Goal: Task Accomplishment & Management: Complete application form

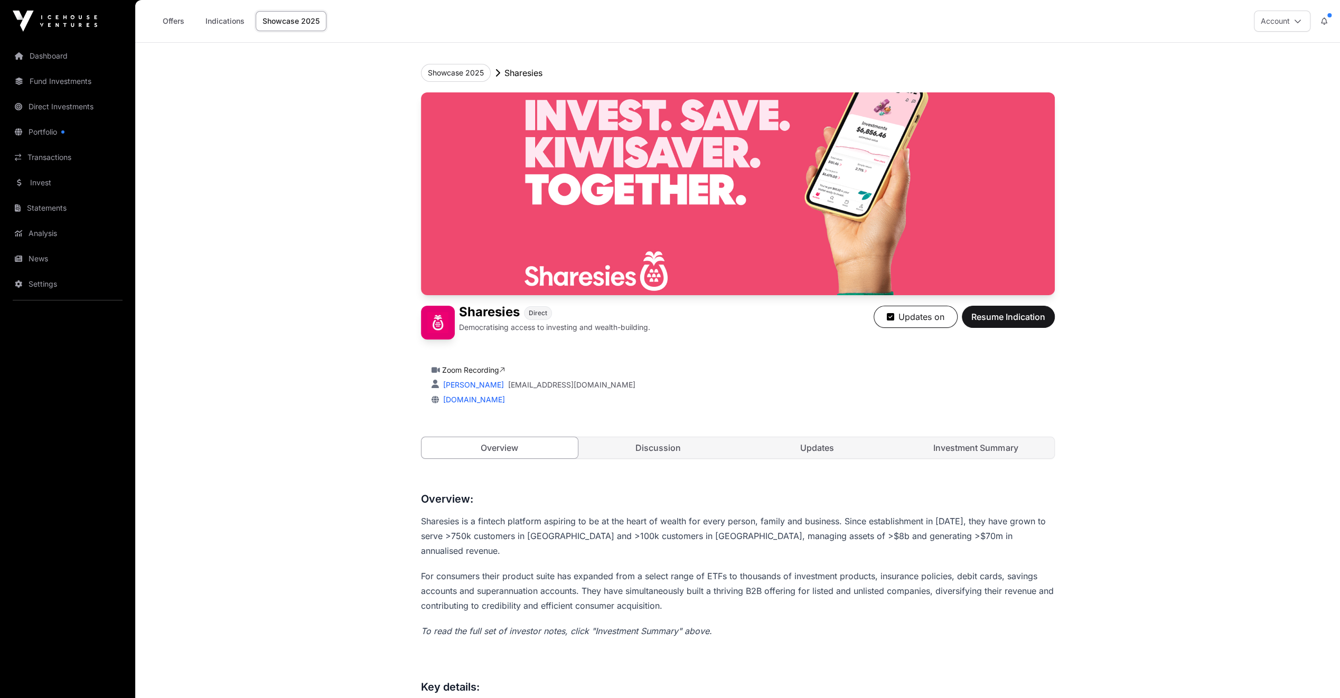
click at [748, 18] on button "Account" at bounding box center [1282, 21] width 57 height 21
click at [748, 317] on span "Resume Indication" at bounding box center [1008, 317] width 74 height 13
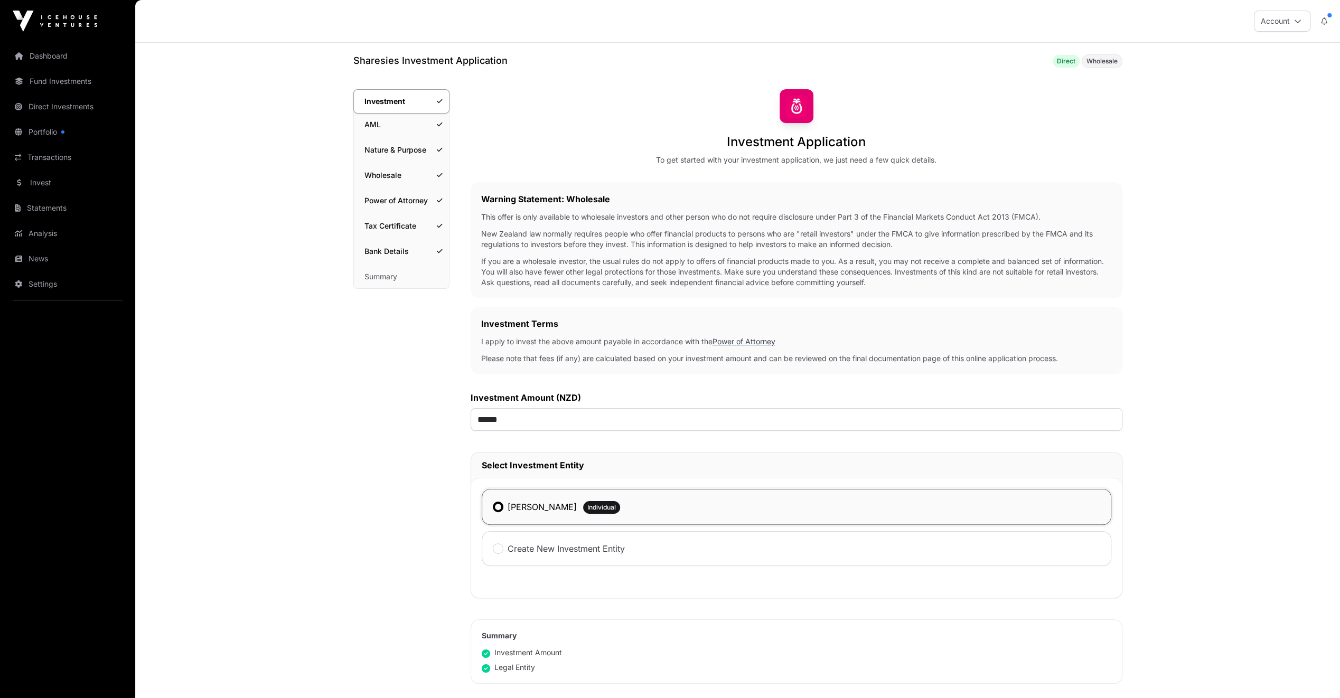
scroll to position [211, 0]
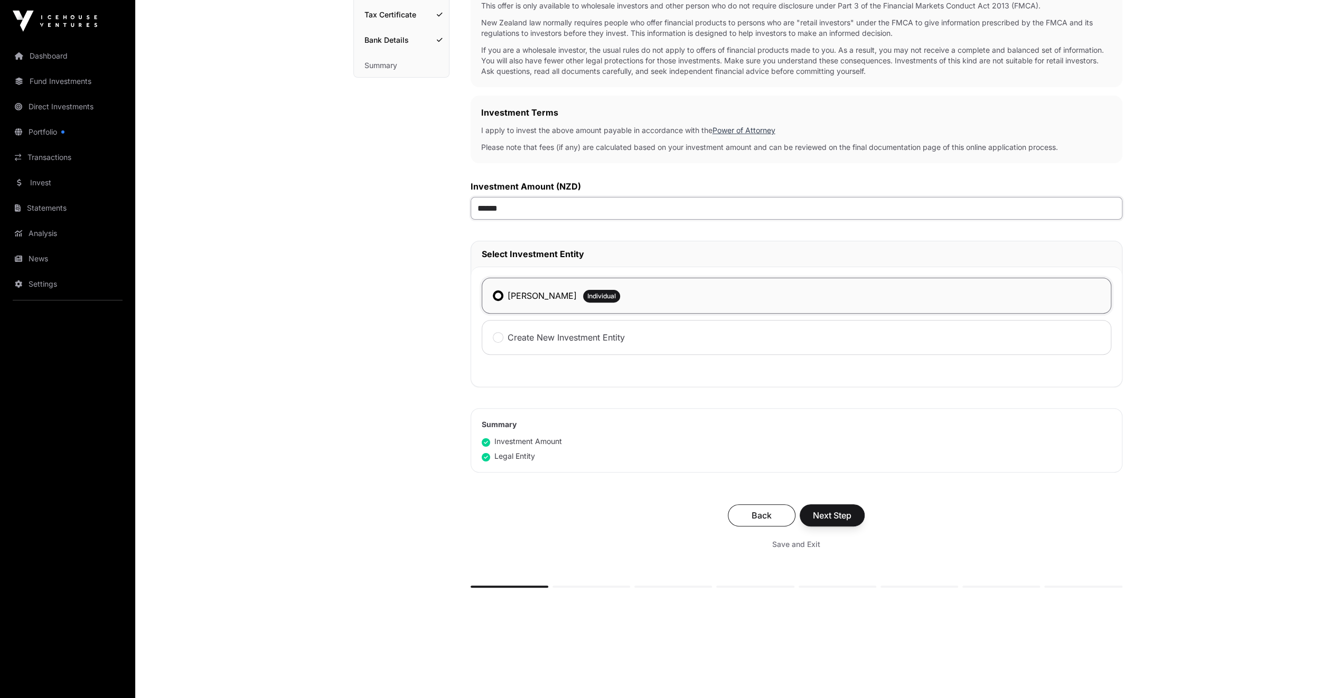
drag, startPoint x: 507, startPoint y: 210, endPoint x: 436, endPoint y: 210, distance: 70.8
click at [436, 210] on div "Investment Investment AML Nature & Purpose Wholesale Power of Attorney Tax Cert…" at bounding box center [737, 254] width 769 height 752
type input "**"
type input "*******"
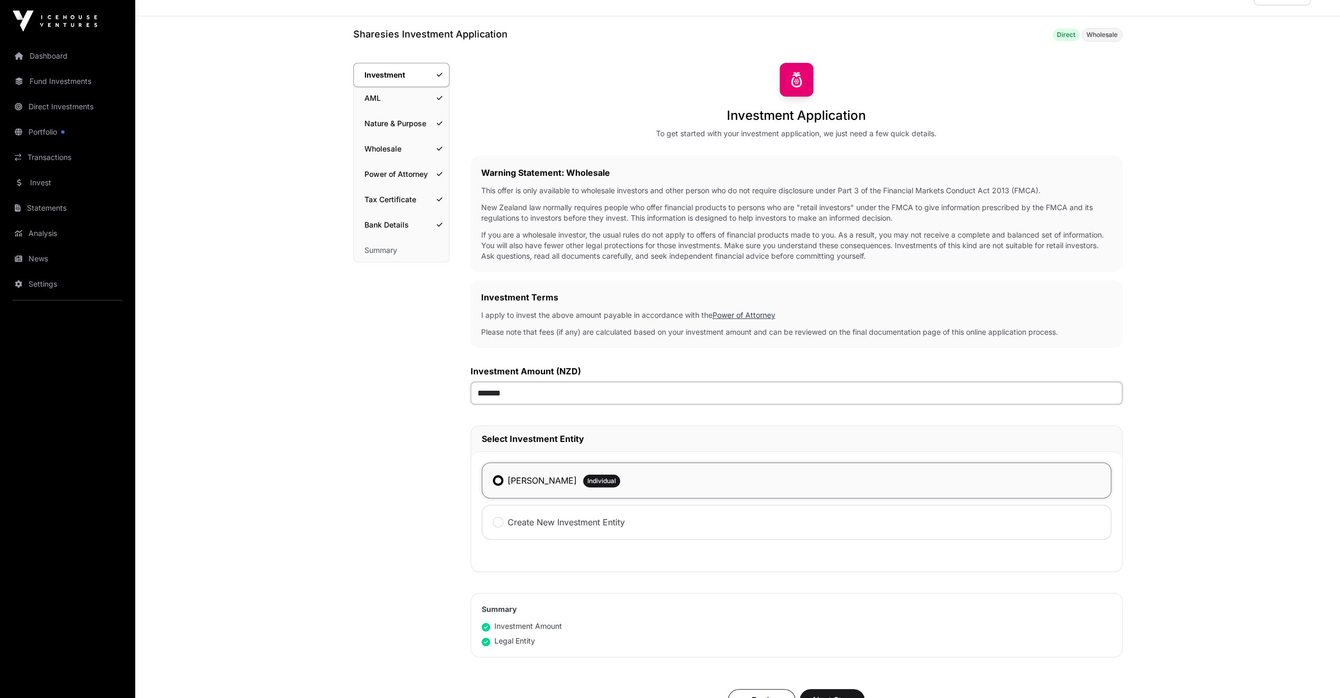
scroll to position [0, 0]
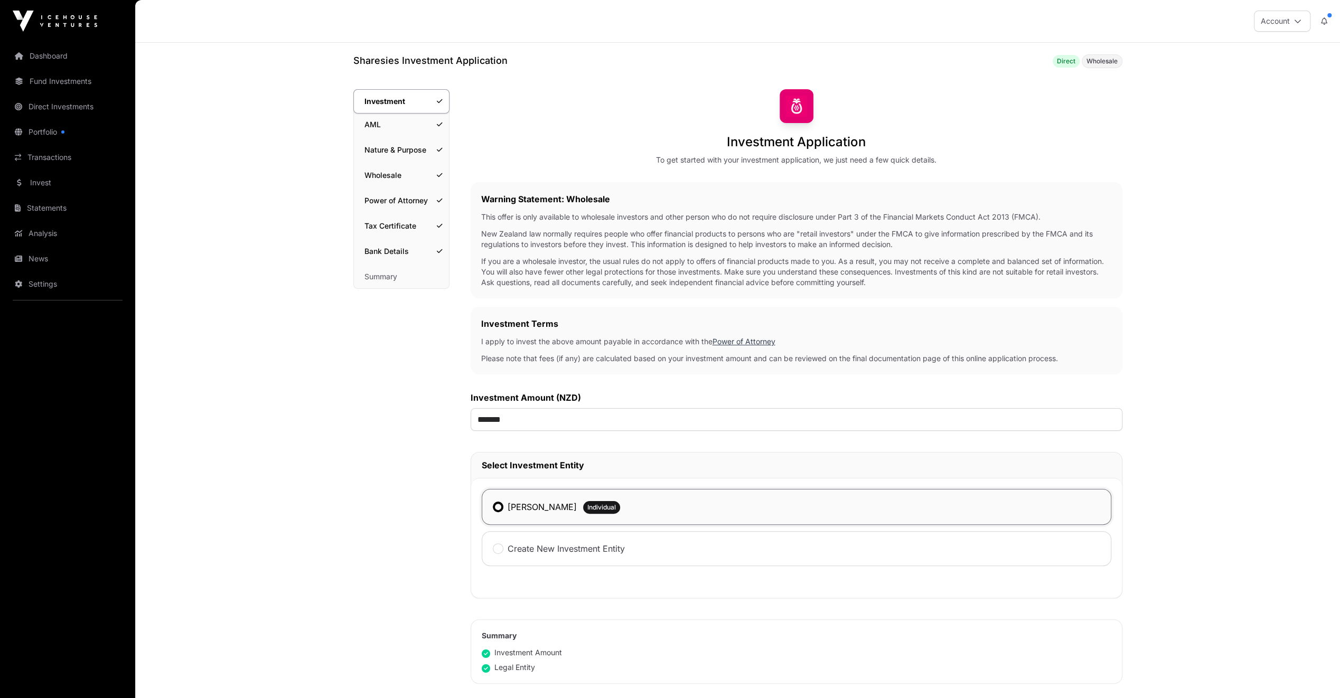
click at [53, 87] on link "Fund Investments" at bounding box center [67, 81] width 118 height 23
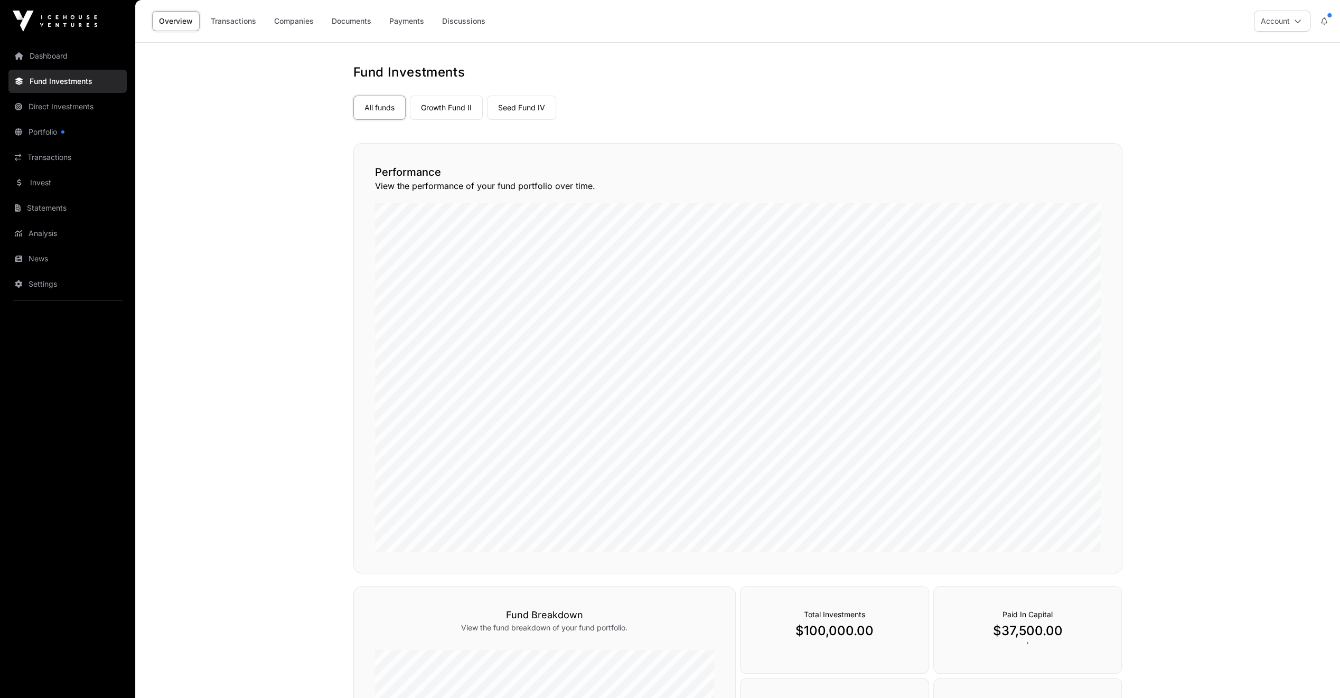
click at [297, 23] on link "Companies" at bounding box center [293, 21] width 53 height 20
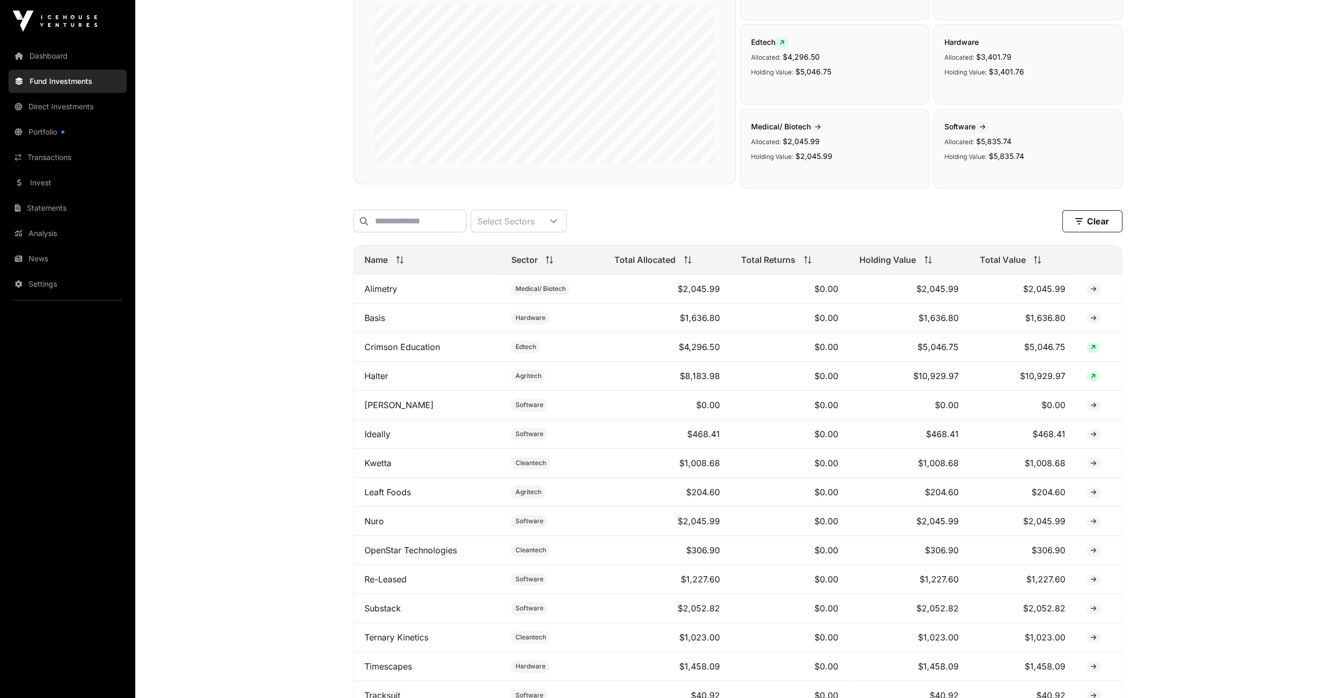
scroll to position [44, 0]
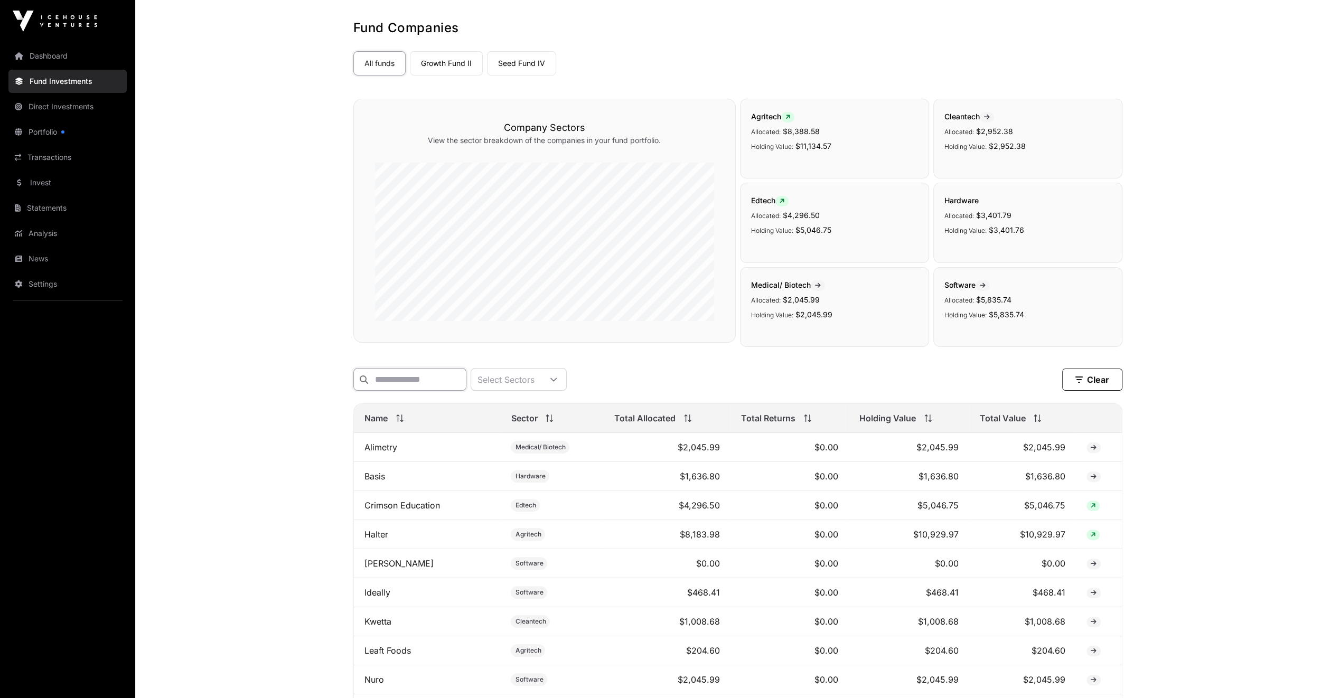
click at [412, 382] on input "text" at bounding box center [409, 379] width 113 height 23
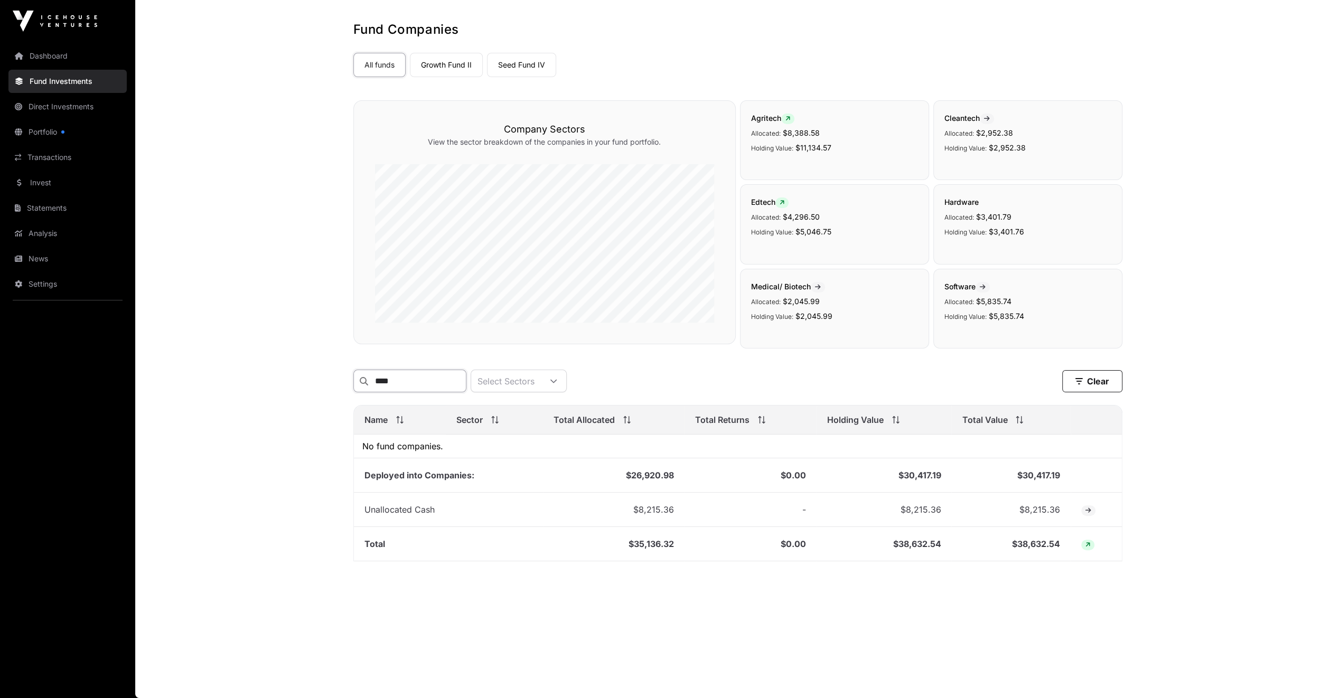
click at [416, 379] on input "****" at bounding box center [409, 381] width 113 height 23
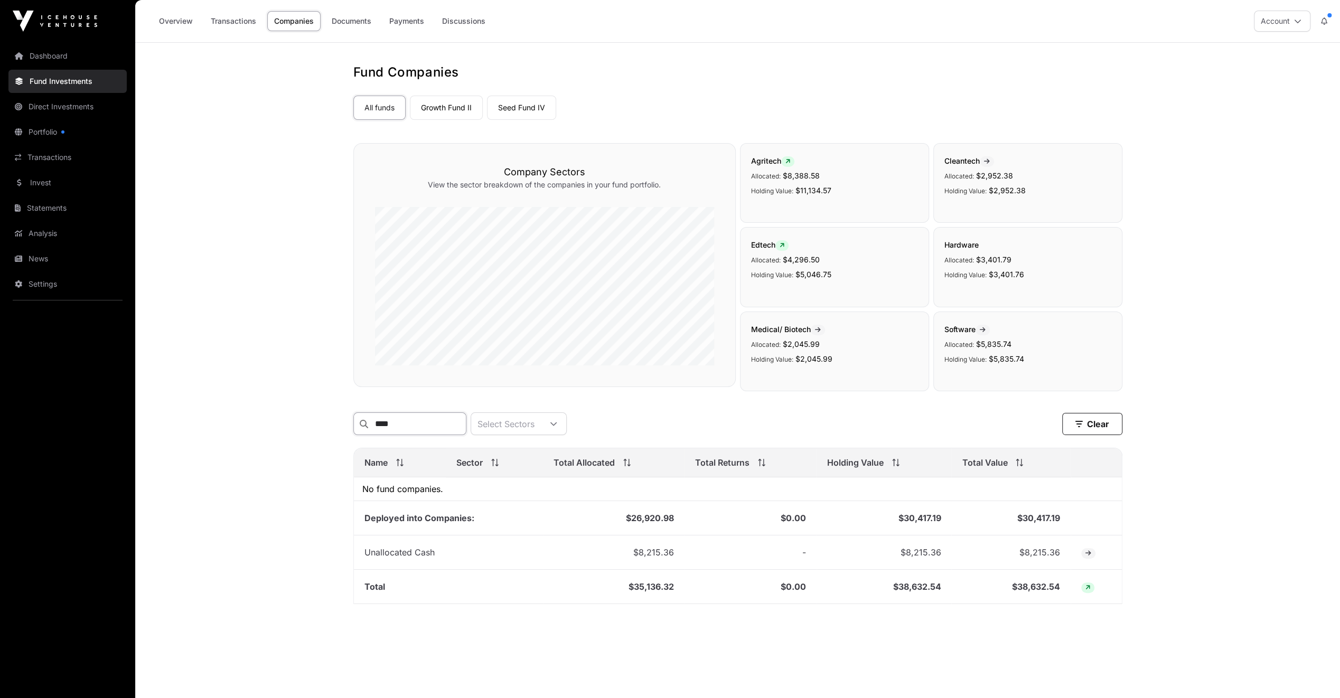
type input "****"
click at [524, 106] on link "Seed Fund IV" at bounding box center [521, 108] width 69 height 24
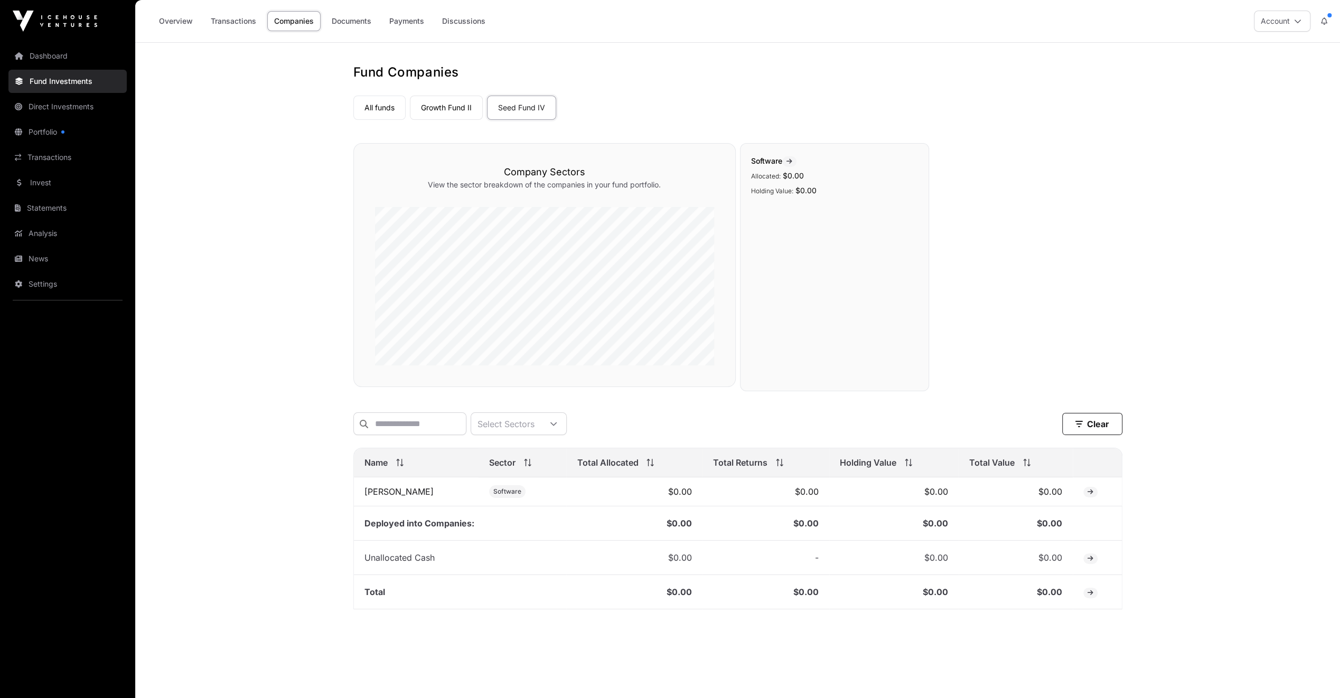
click at [454, 107] on link "Growth Fund II" at bounding box center [446, 108] width 73 height 24
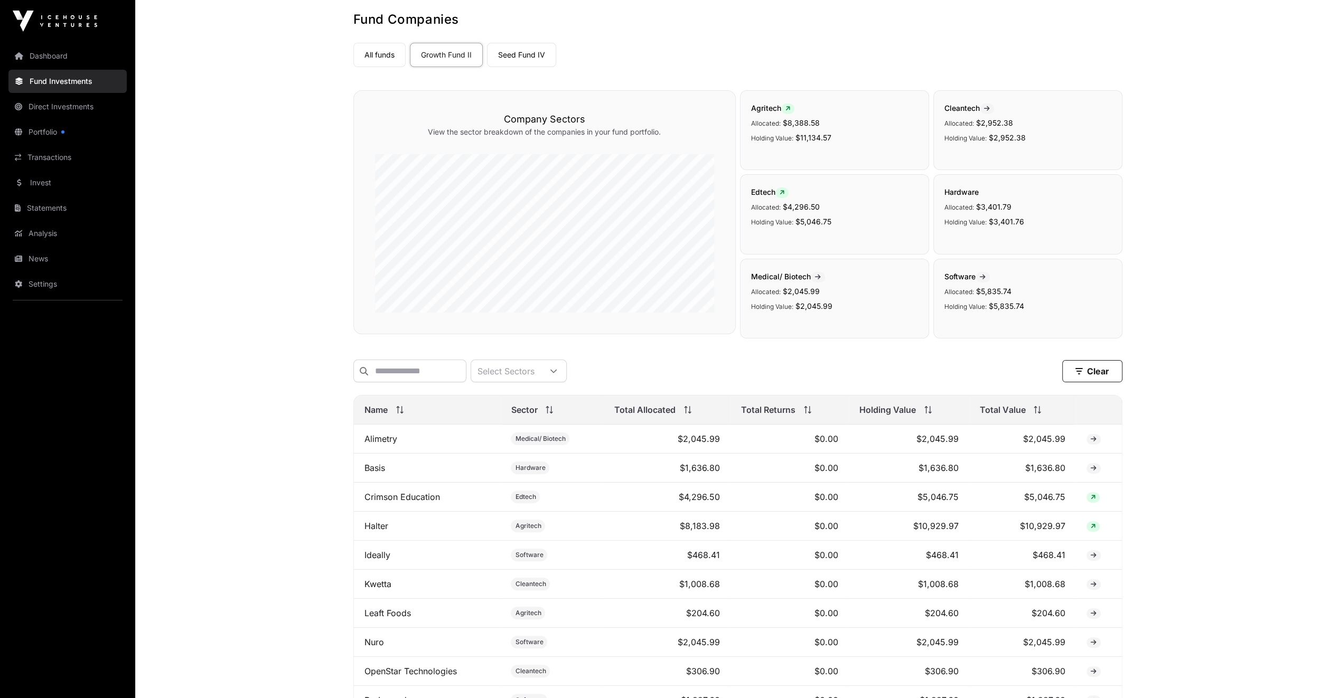
scroll to position [106, 0]
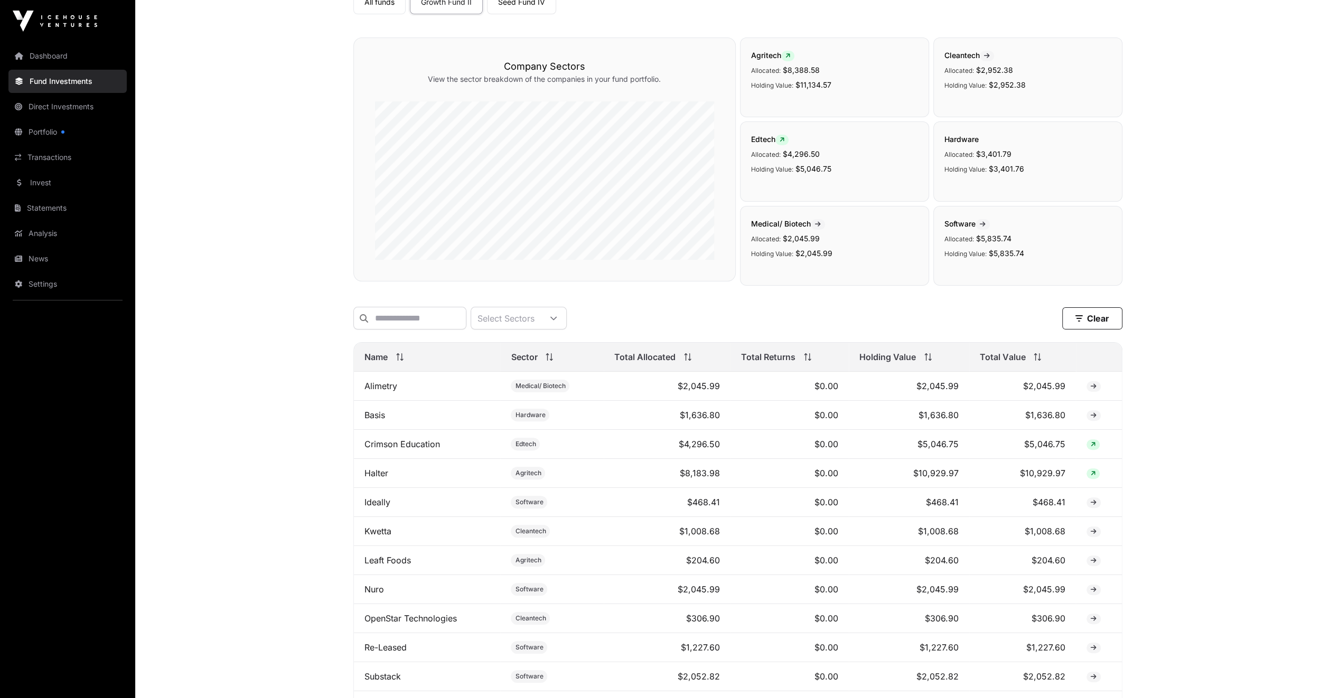
click at [748, 363] on span "Total Value" at bounding box center [1002, 357] width 45 height 13
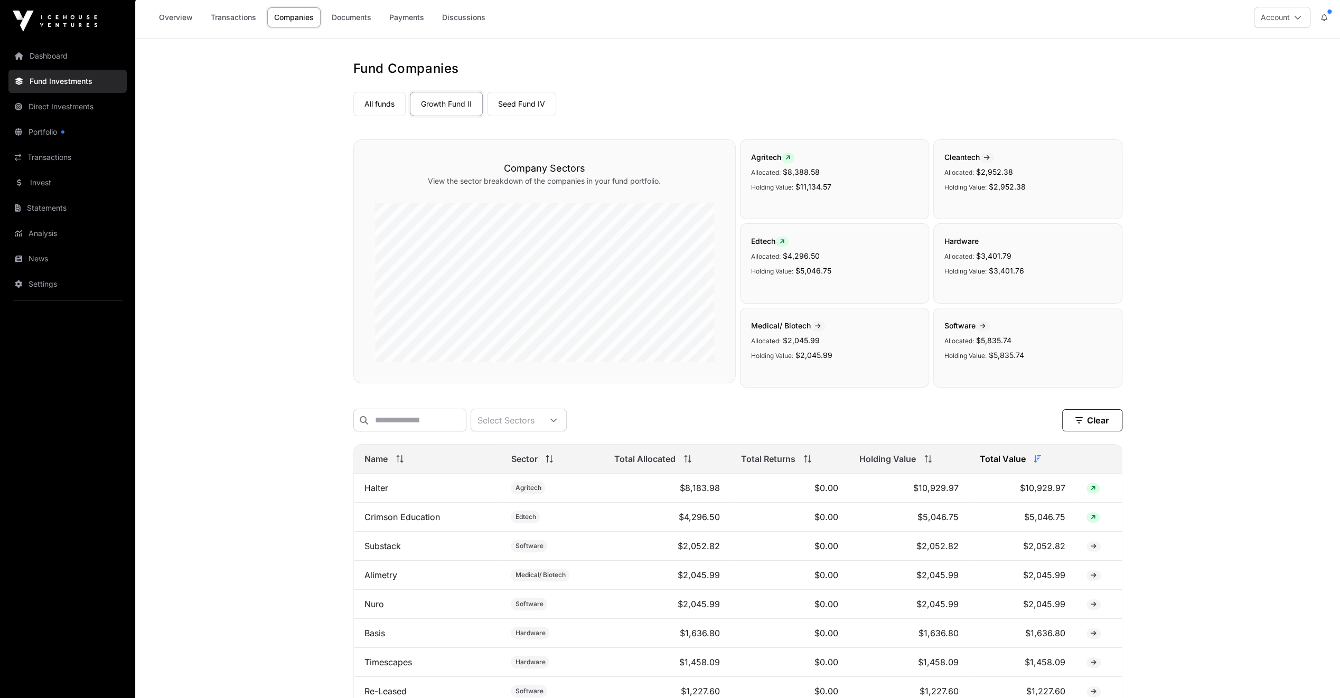
scroll to position [0, 0]
click at [54, 108] on link "Direct Investments" at bounding box center [67, 106] width 118 height 23
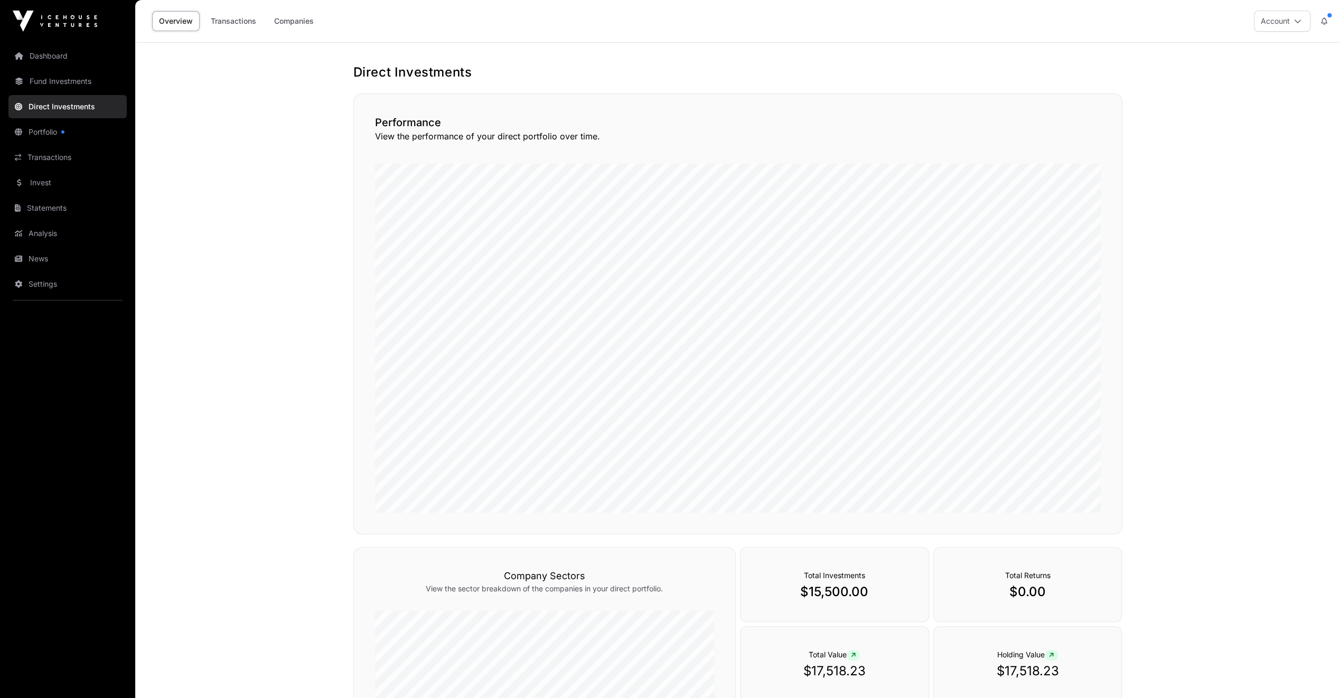
click at [285, 22] on link "Companies" at bounding box center [293, 21] width 53 height 20
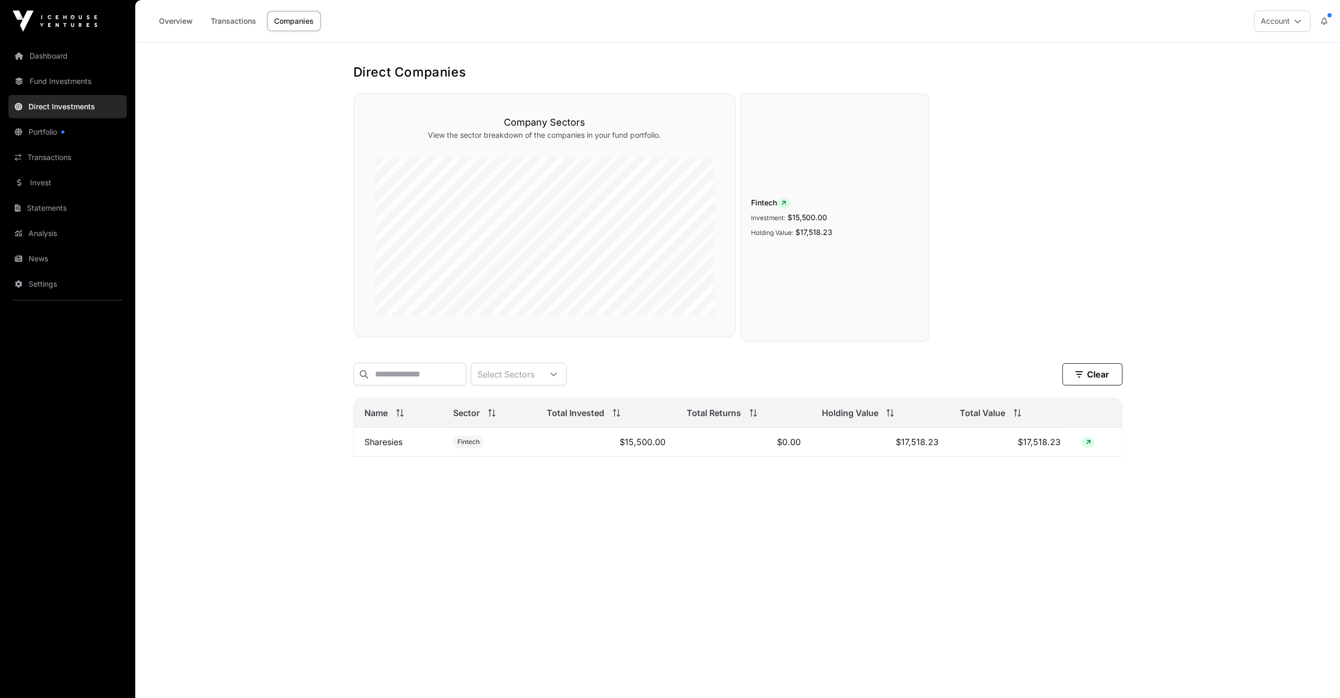
click at [387, 445] on link "Sharesies" at bounding box center [383, 442] width 38 height 11
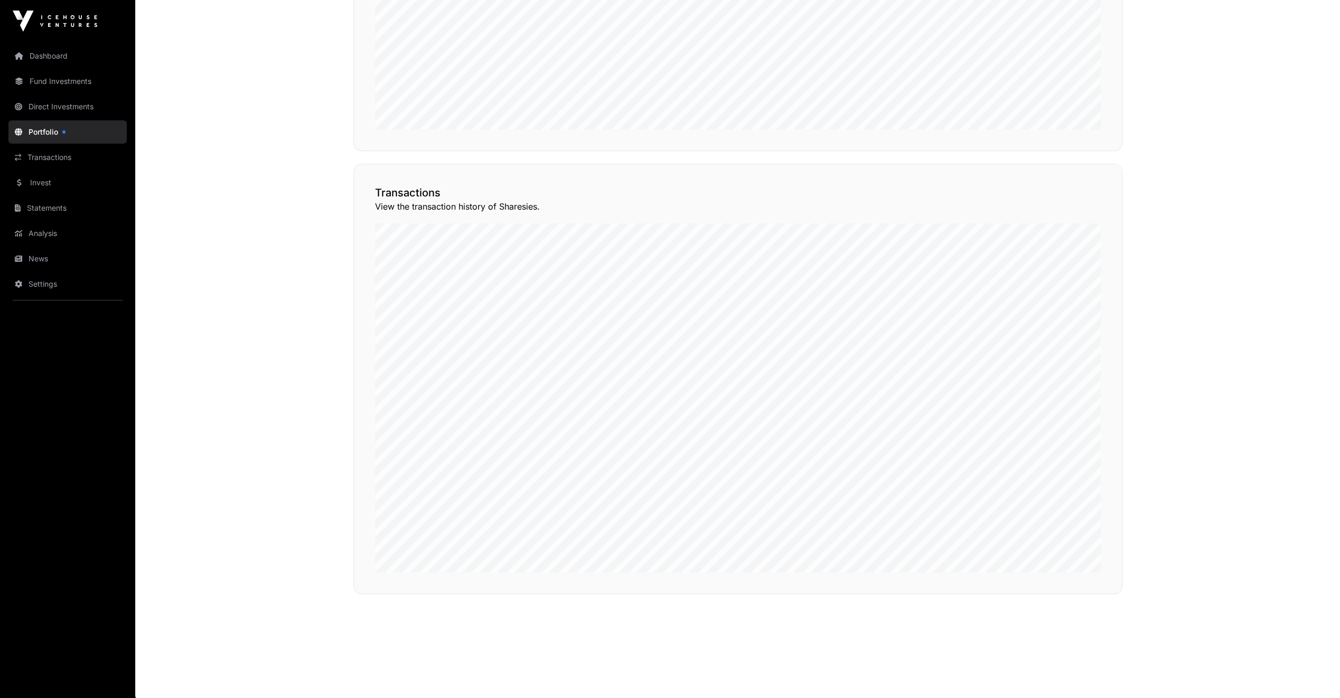
scroll to position [787, 0]
click at [748, 207] on button "View Transactions" at bounding box center [1074, 198] width 87 height 18
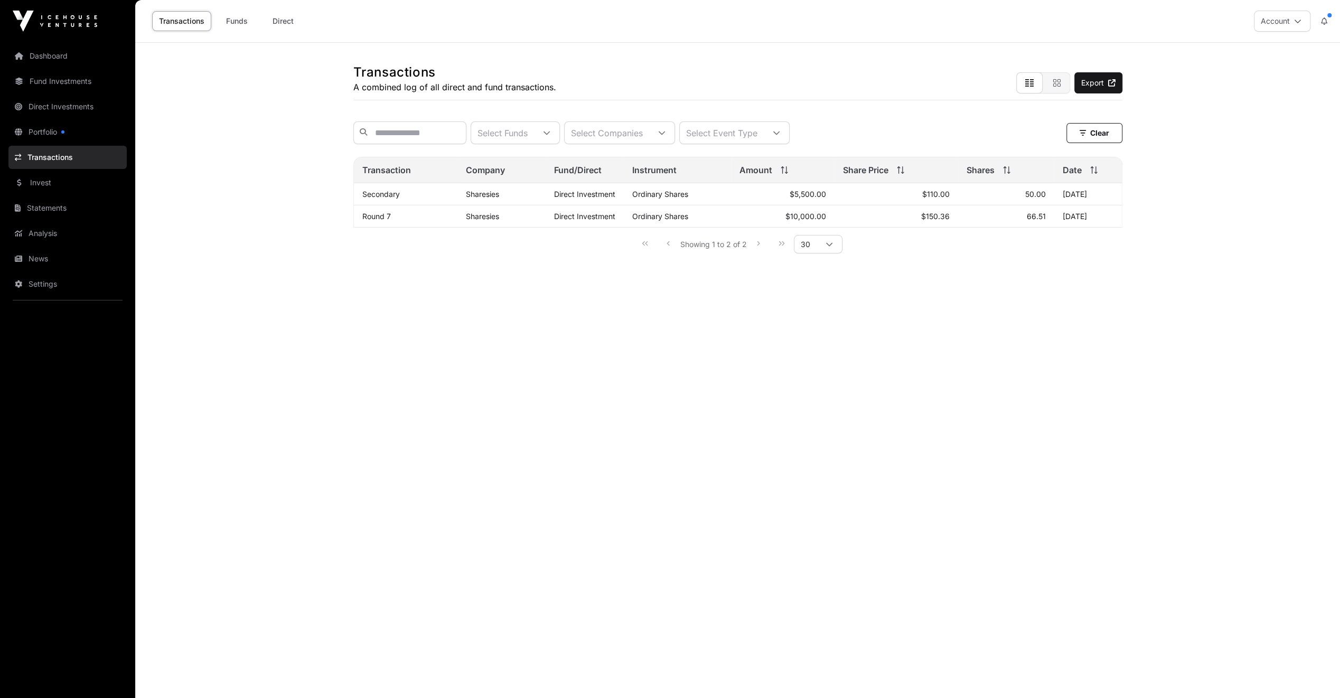
scroll to position [42, 0]
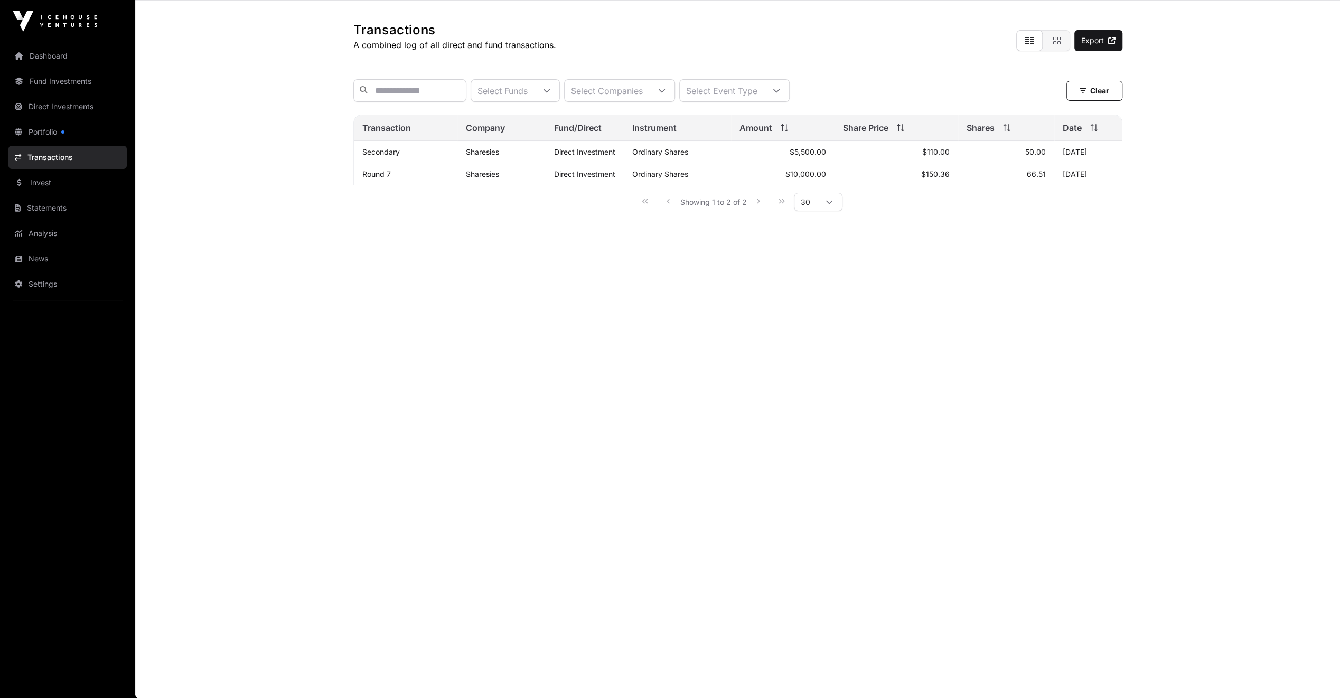
click at [55, 182] on link "Invest" at bounding box center [67, 182] width 118 height 23
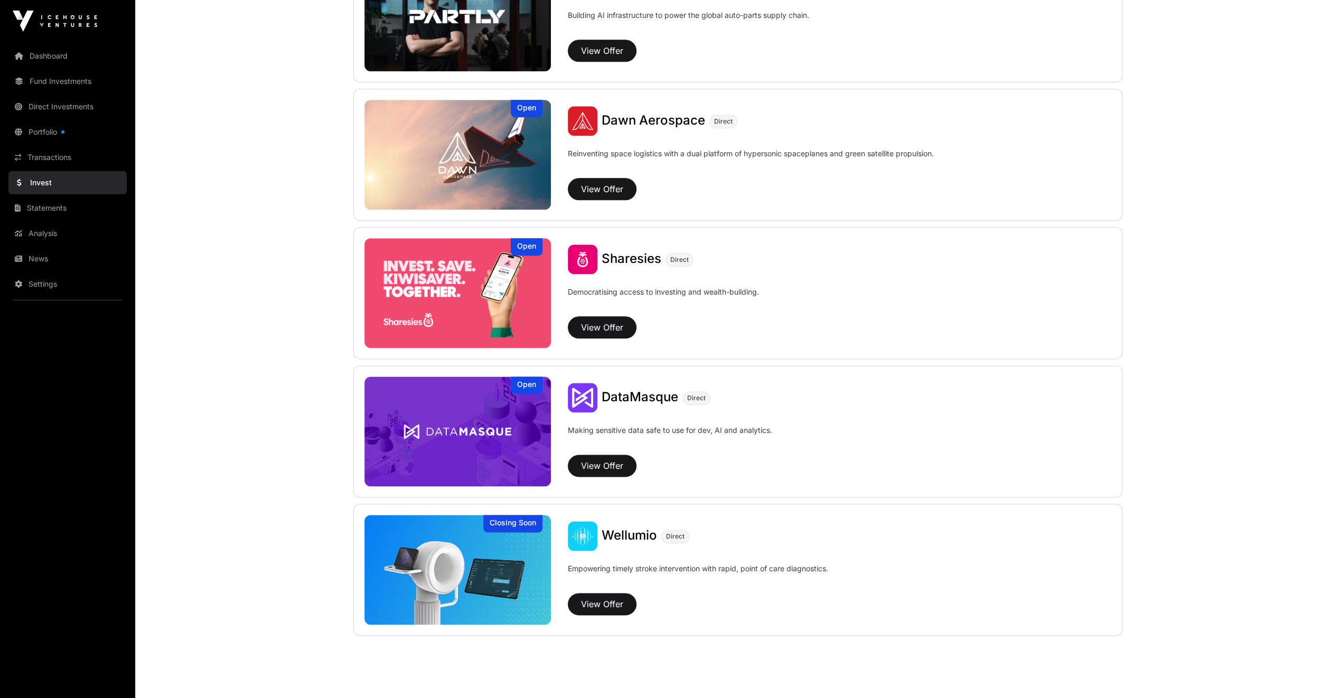
scroll to position [1176, 0]
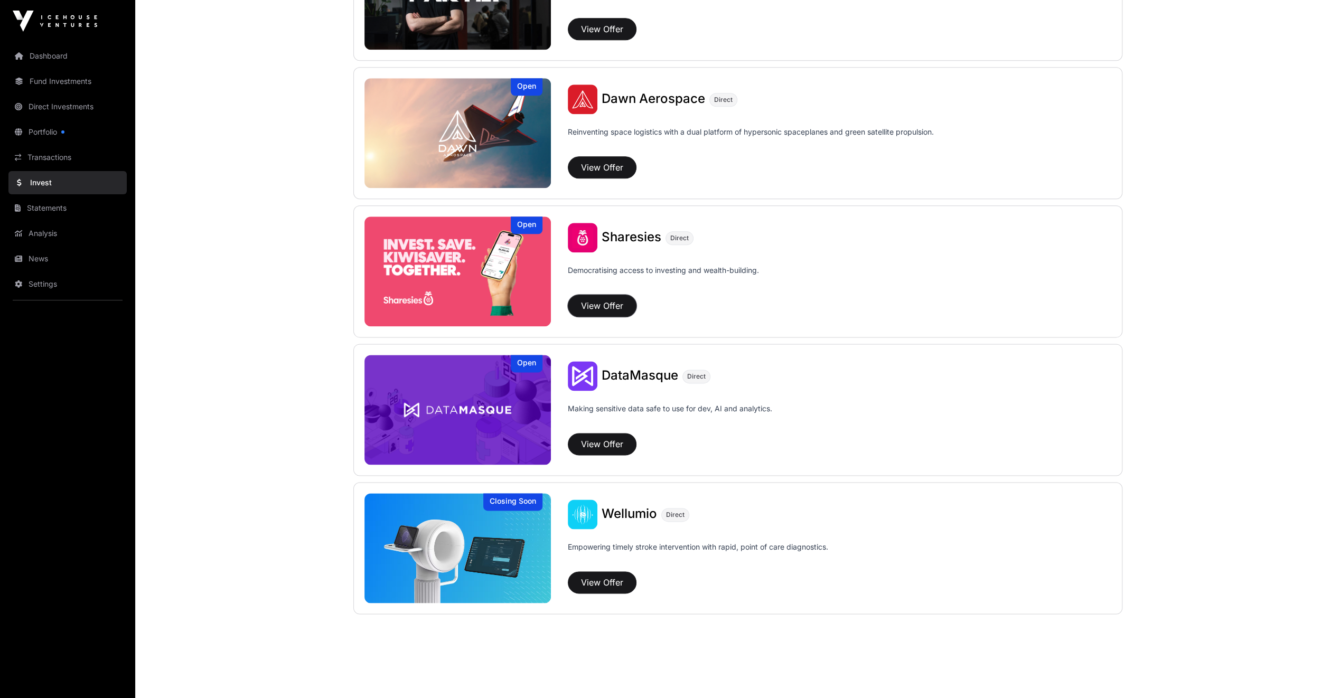
click at [593, 298] on button "View Offer" at bounding box center [602, 306] width 69 height 22
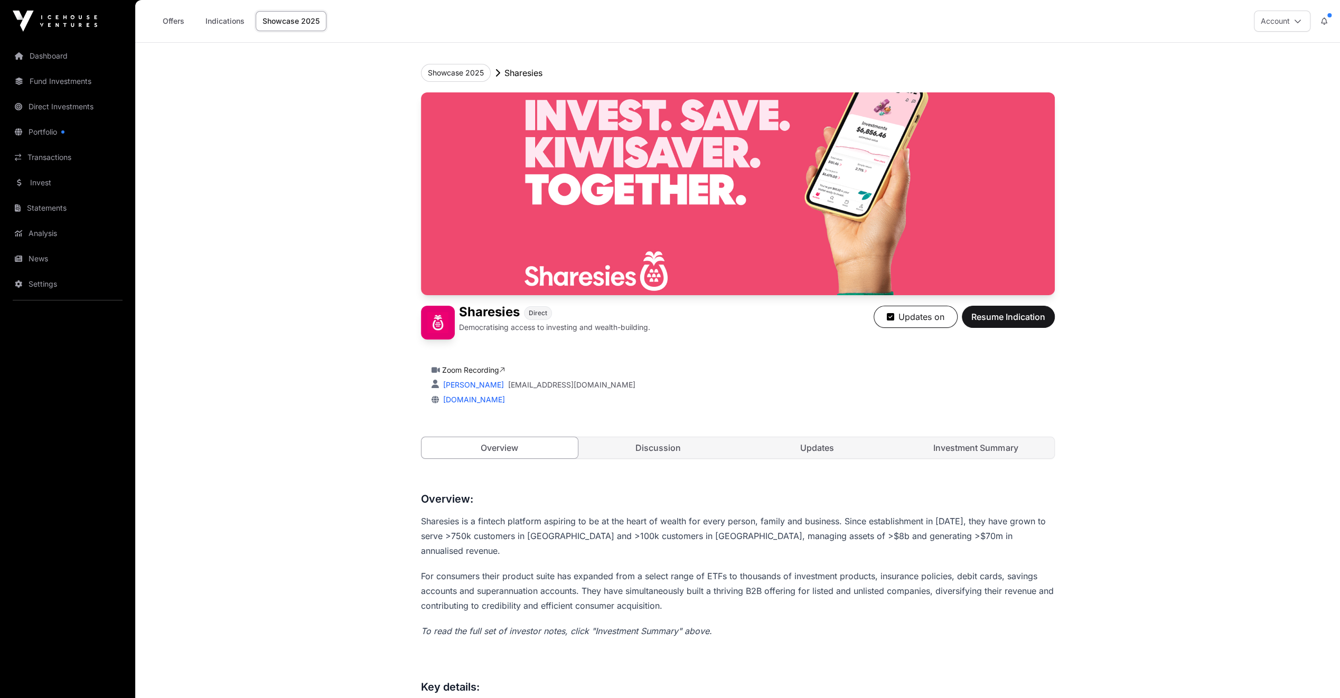
scroll to position [264, 0]
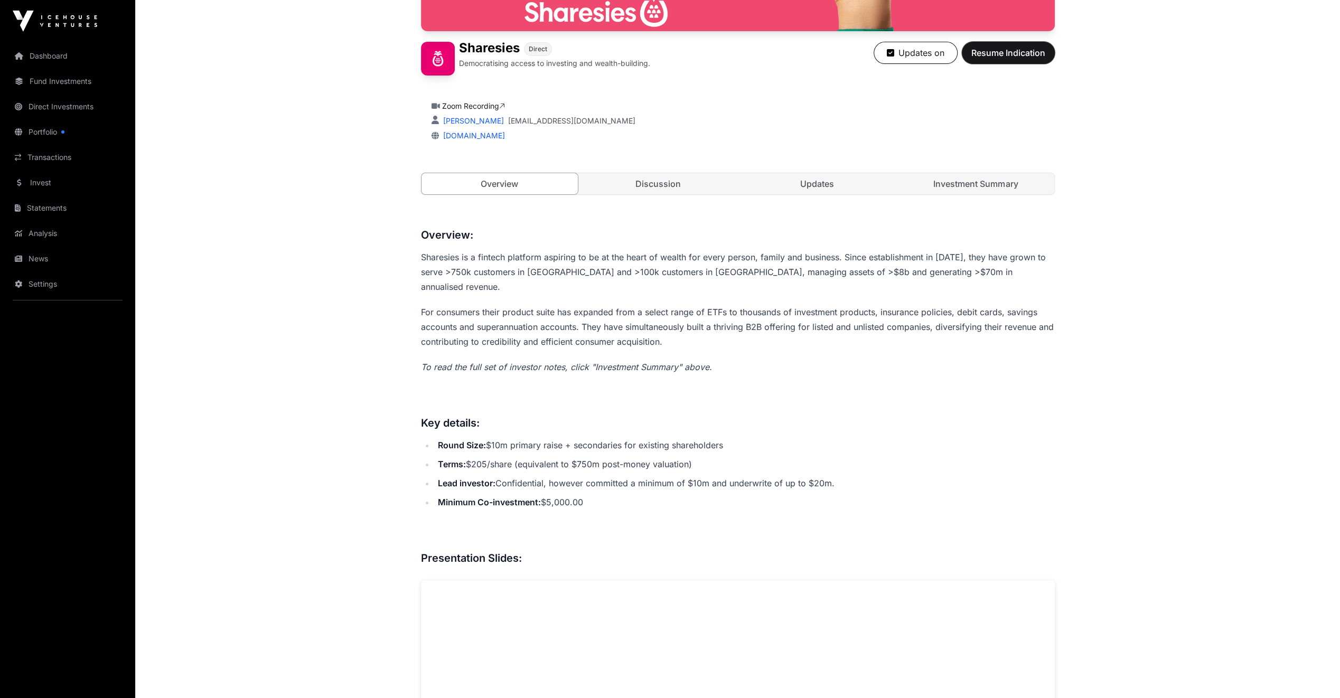
click at [748, 51] on span "Resume Indication" at bounding box center [1008, 52] width 74 height 13
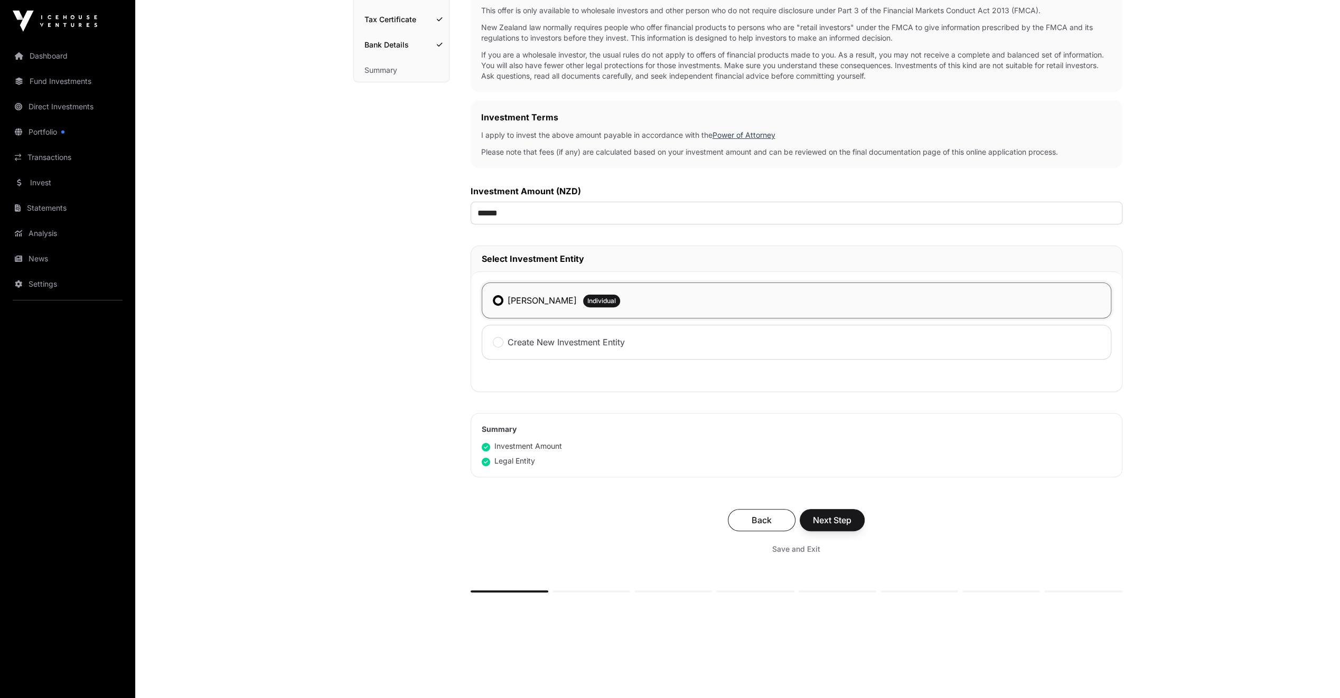
scroll to position [230, 0]
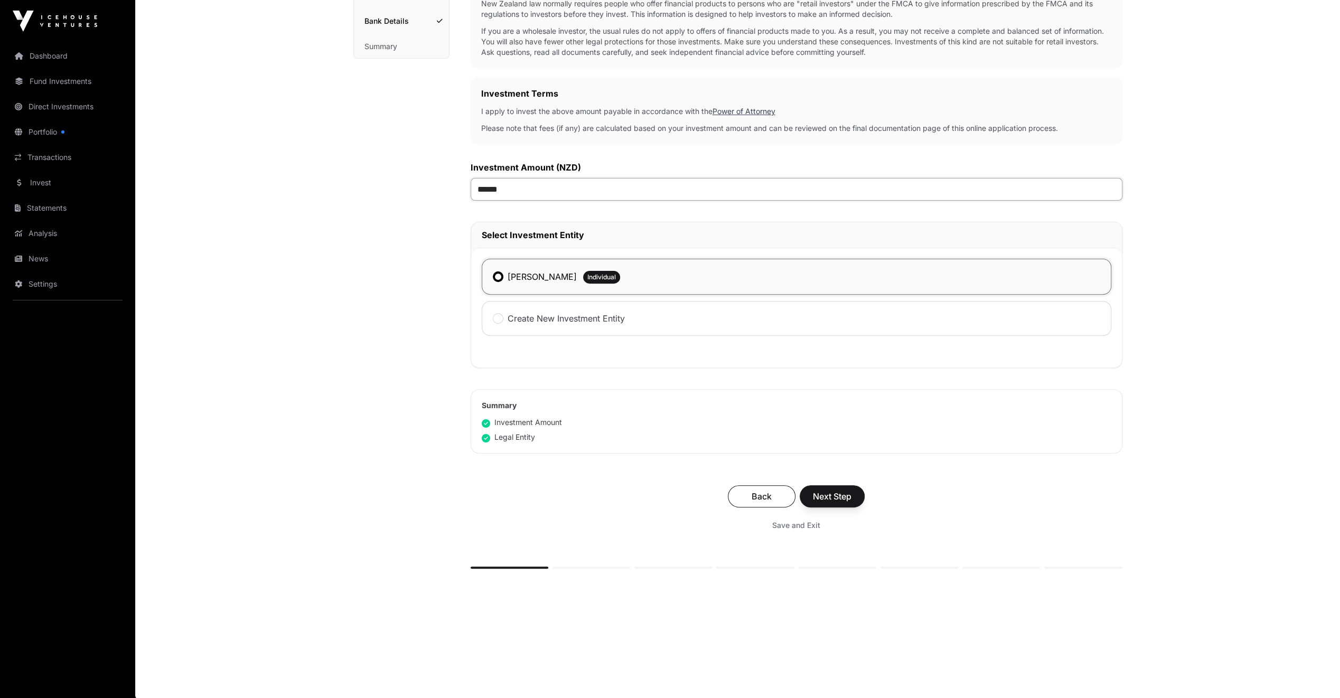
click at [483, 189] on input "******" at bounding box center [797, 189] width 652 height 23
type input "*******"
click at [748, 451] on span "Next Step" at bounding box center [832, 496] width 39 height 13
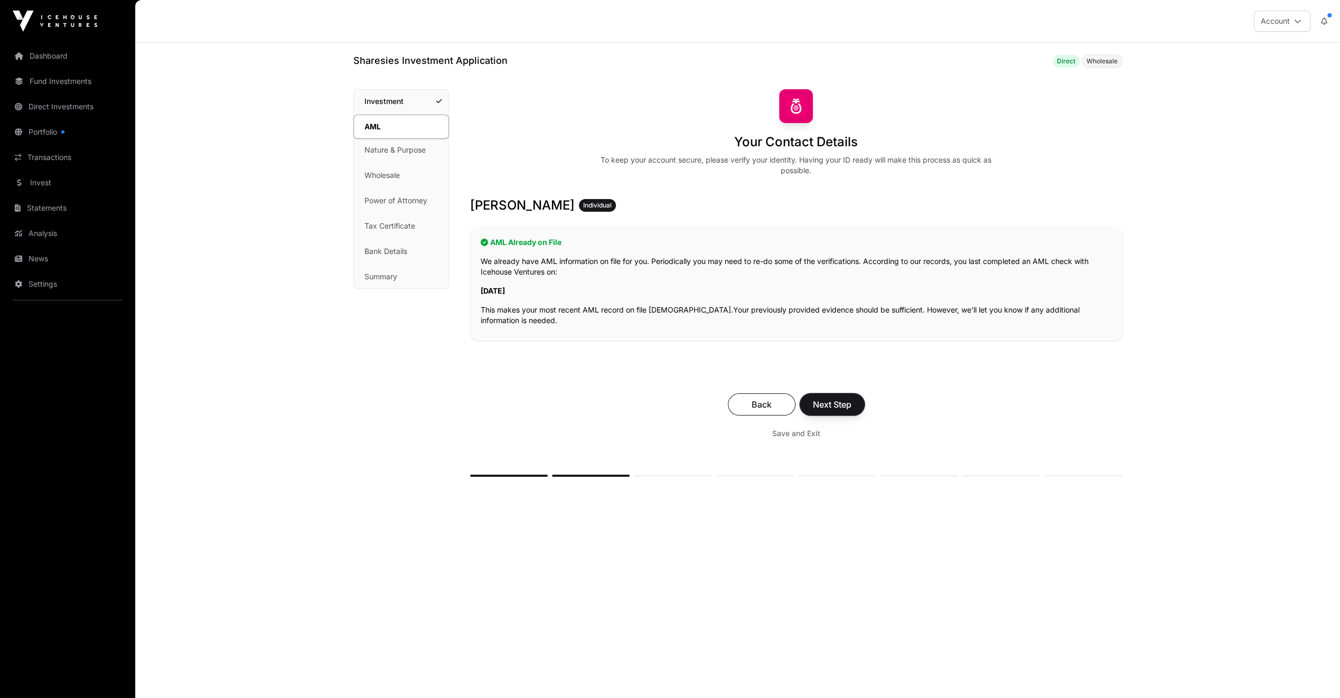
click at [748, 405] on span "Next Step" at bounding box center [832, 404] width 39 height 13
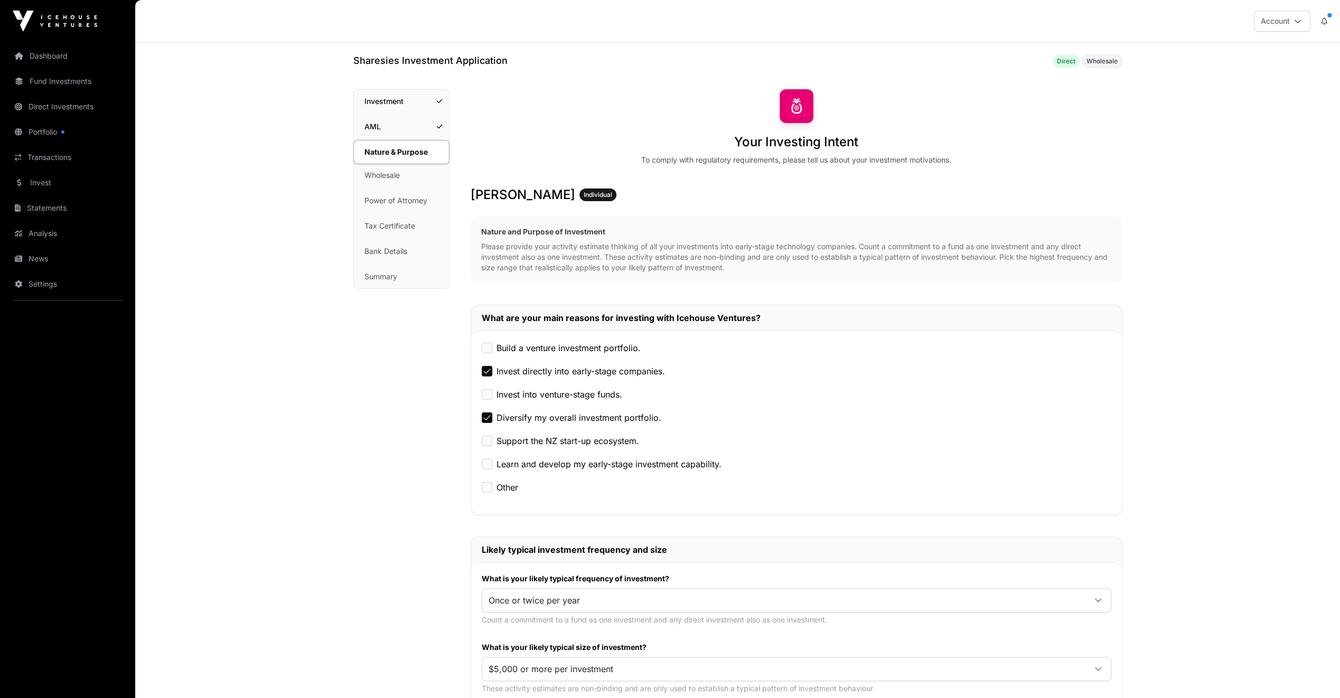
scroll to position [370, 0]
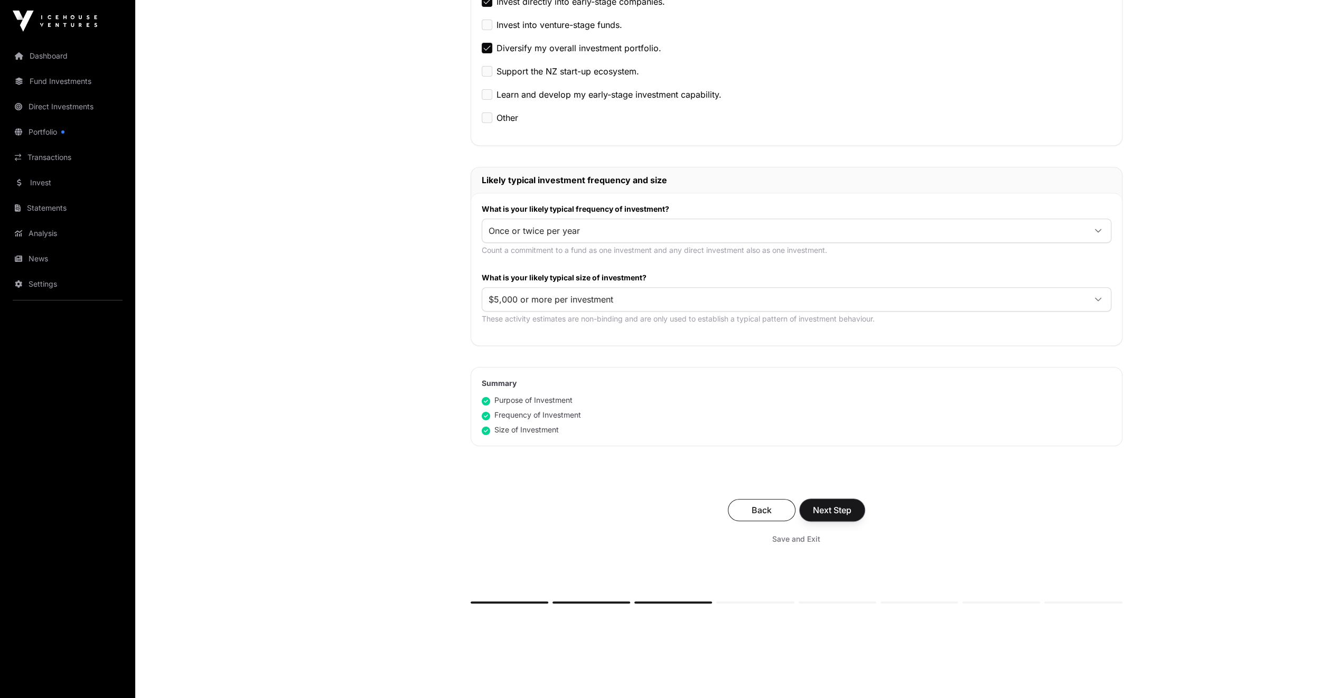
click at [748, 451] on span "Next Step" at bounding box center [832, 510] width 39 height 13
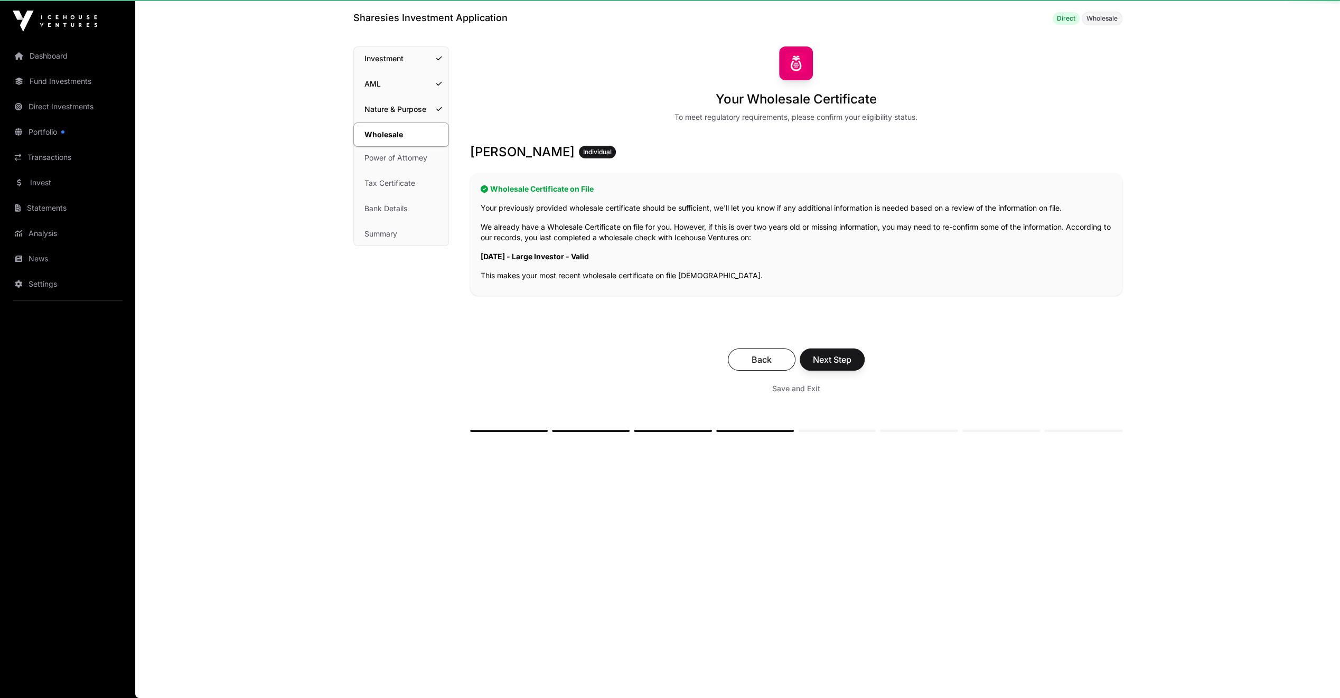
scroll to position [42, 0]
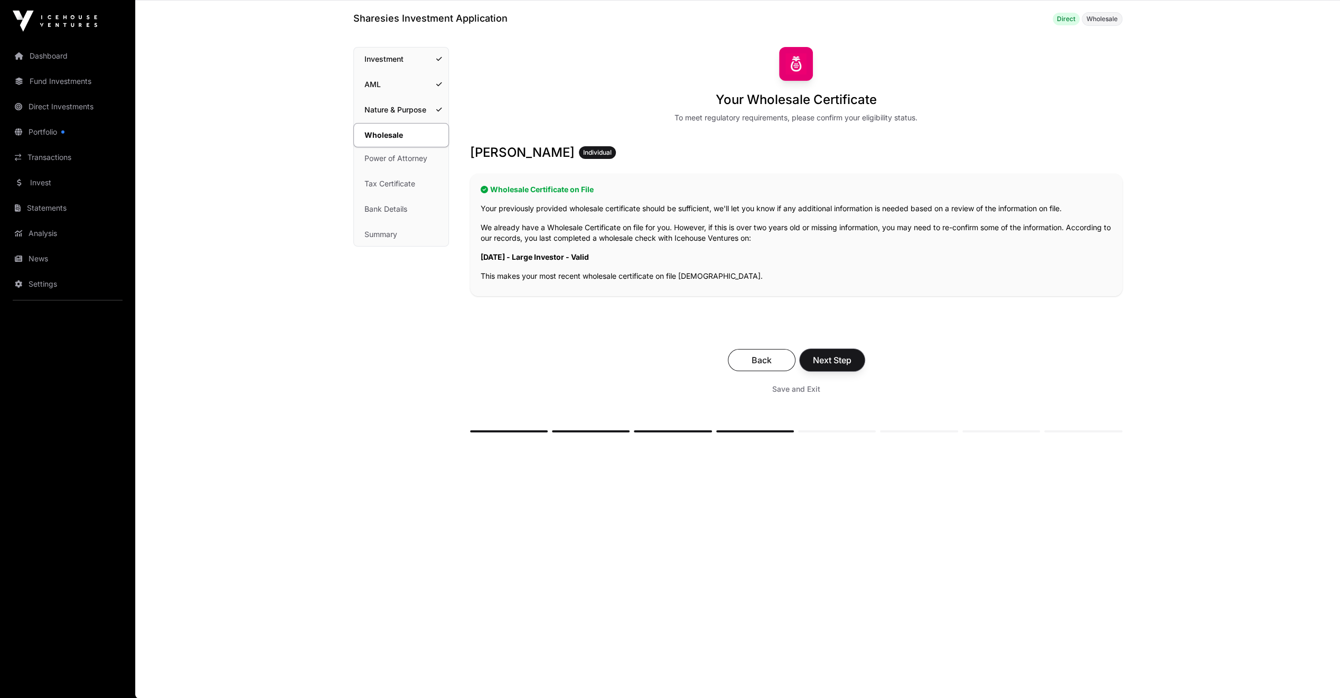
click at [748, 360] on span "Next Step" at bounding box center [832, 360] width 39 height 13
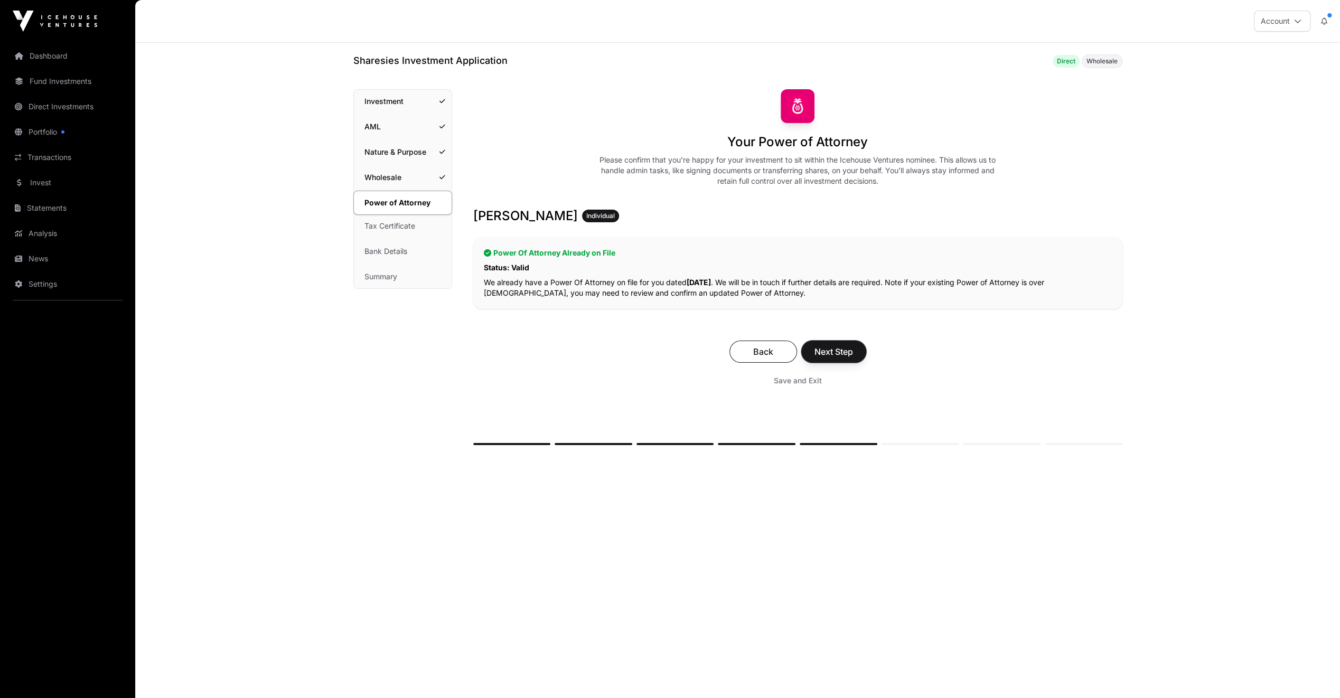
click at [748, 355] on span "Next Step" at bounding box center [833, 351] width 39 height 13
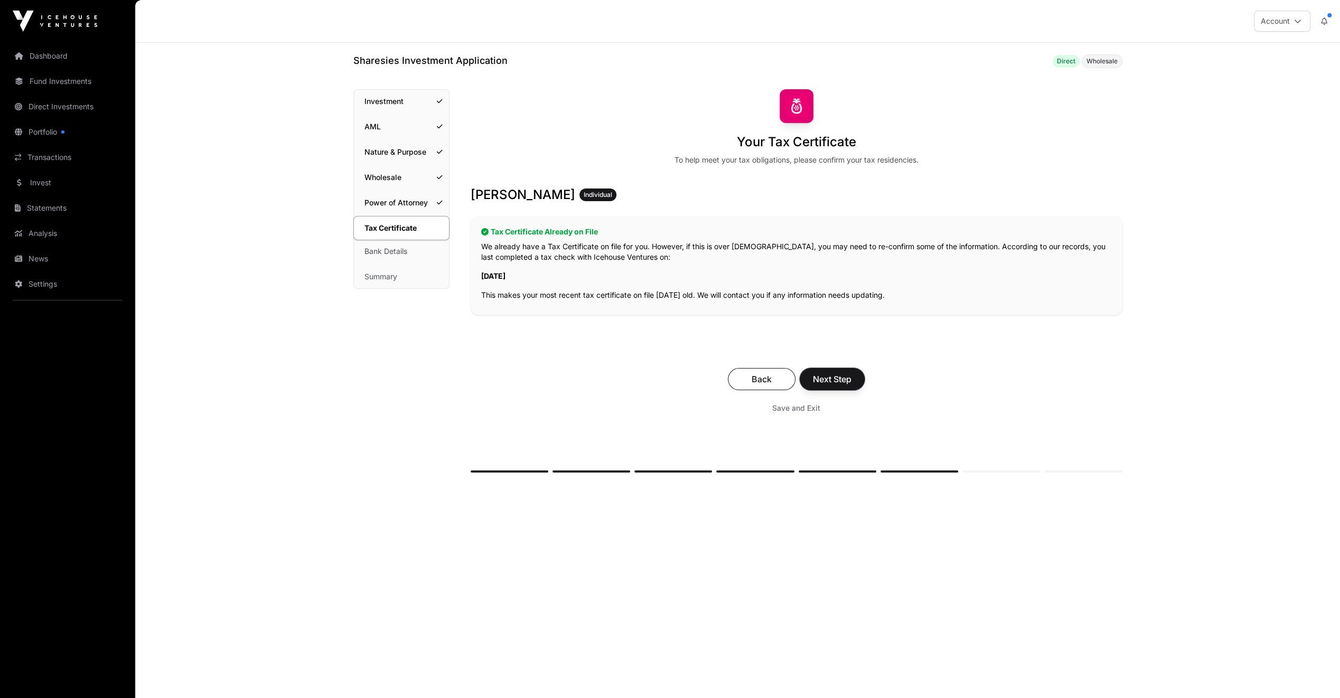
click at [748, 385] on span "Next Step" at bounding box center [832, 379] width 39 height 13
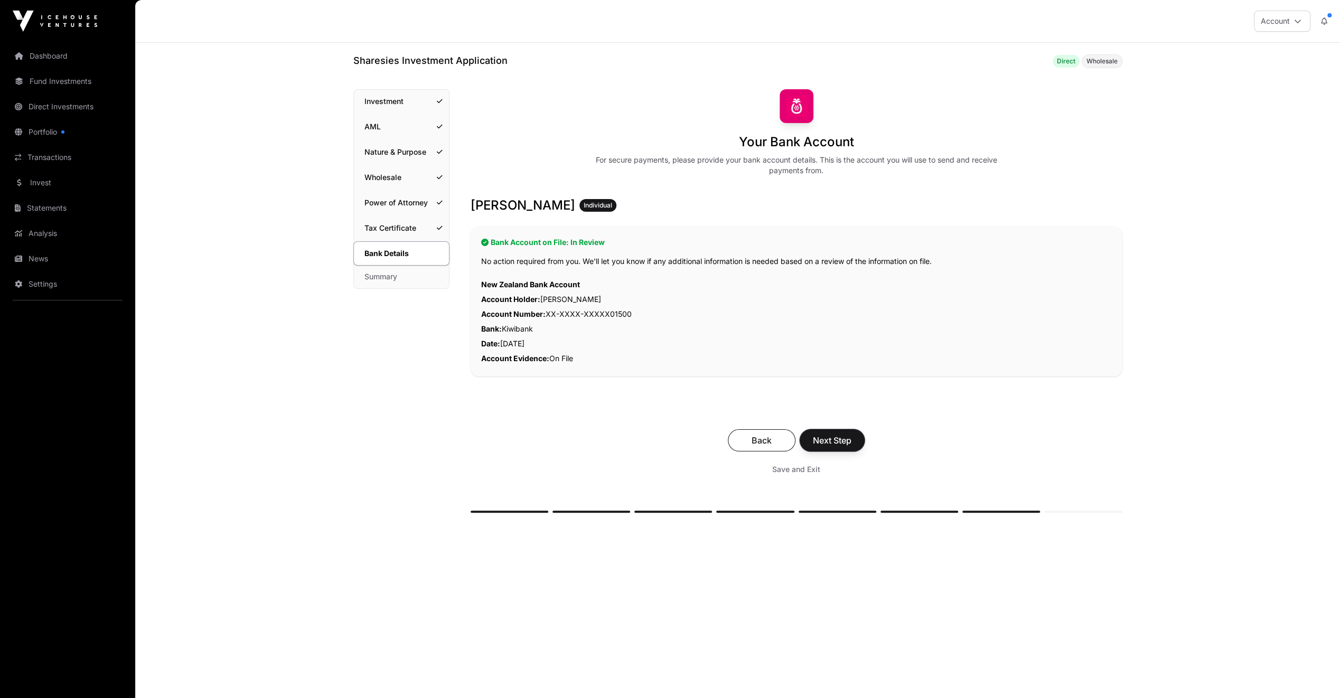
click at [748, 437] on span "Next Step" at bounding box center [832, 440] width 39 height 13
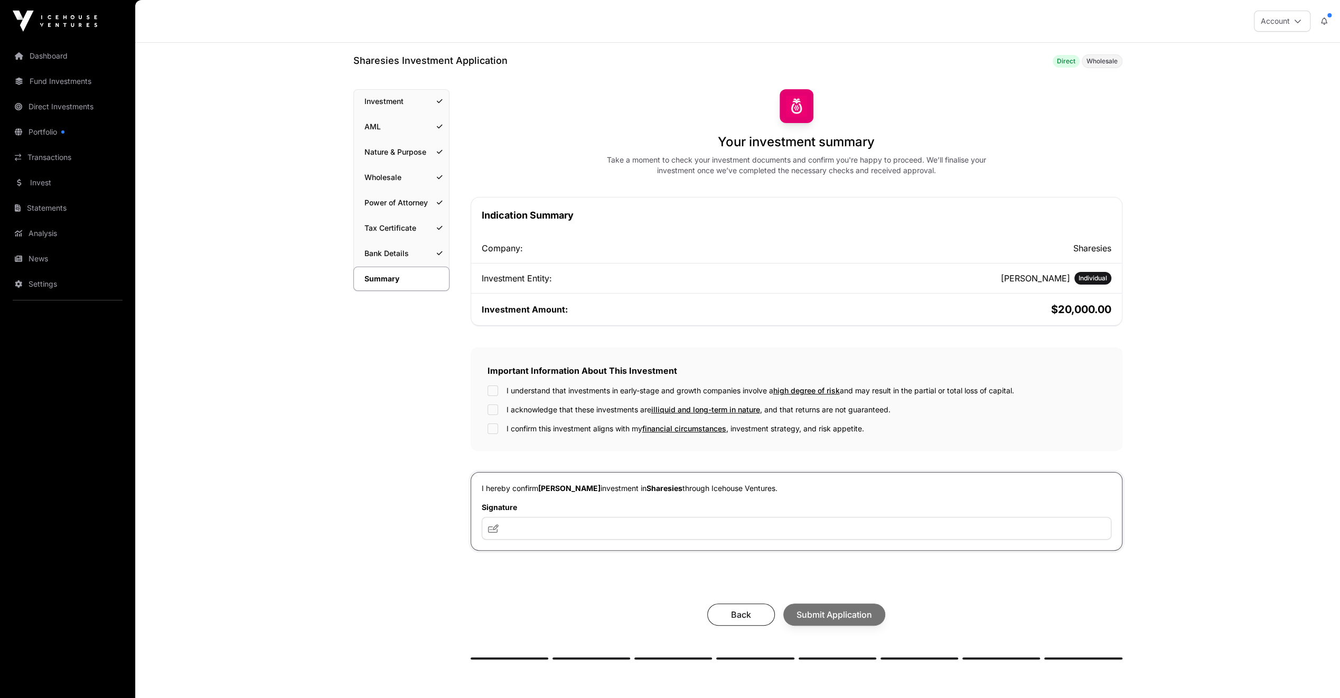
scroll to position [53, 0]
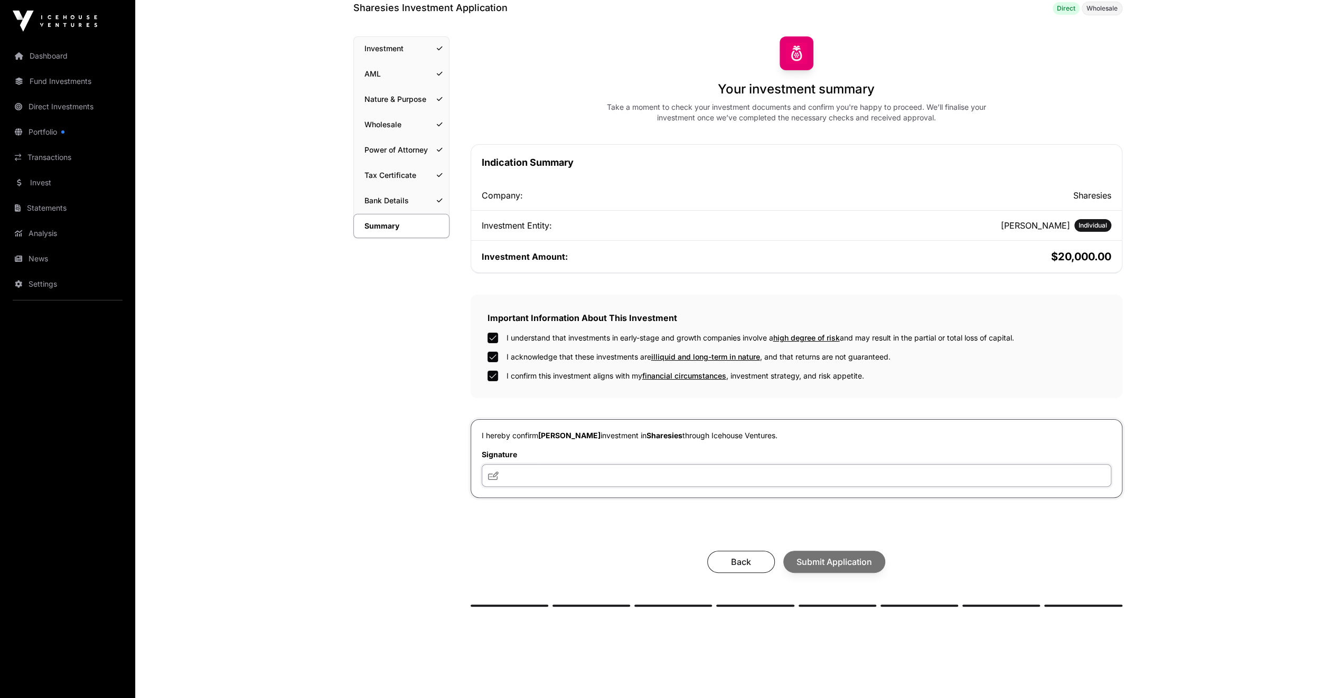
click at [535, 451] on input "text" at bounding box center [797, 475] width 630 height 23
type input "**********"
click at [489, 451] on icon at bounding box center [493, 476] width 11 height 8
click at [490, 451] on icon at bounding box center [493, 476] width 11 height 8
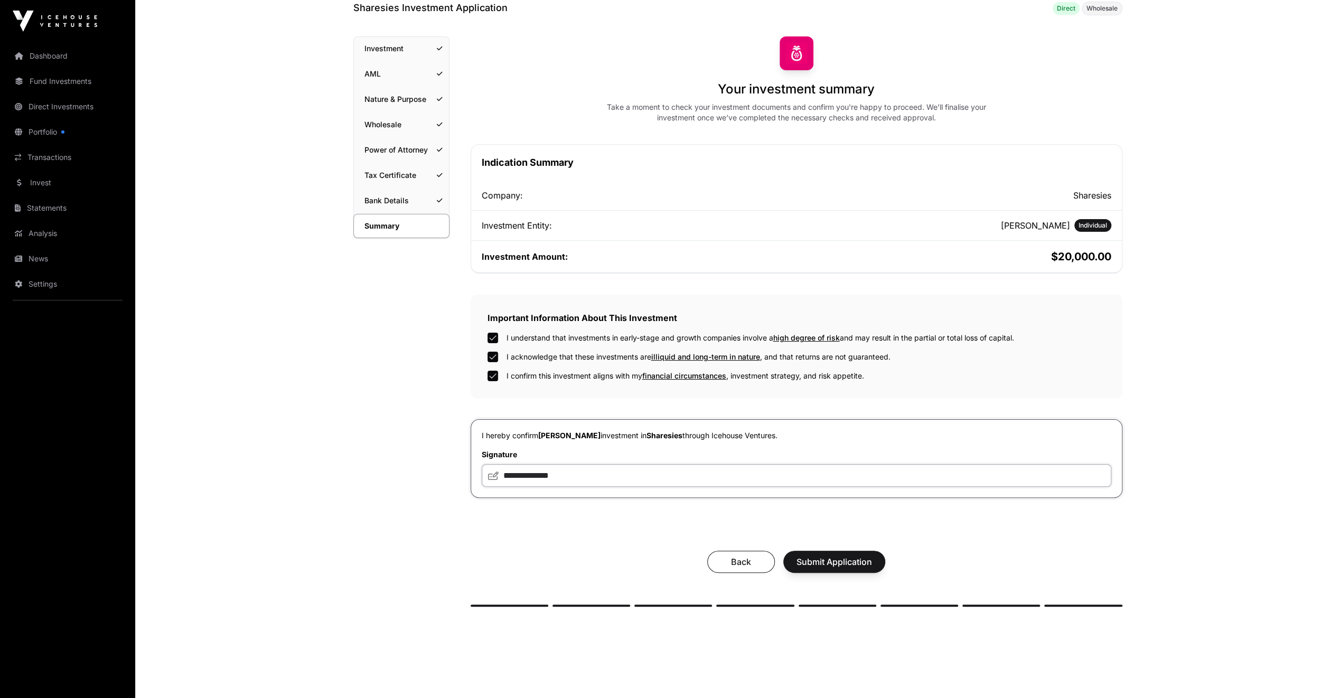
click at [585, 451] on input "**********" at bounding box center [797, 475] width 630 height 23
click at [748, 451] on span "Submit Application" at bounding box center [834, 562] width 76 height 13
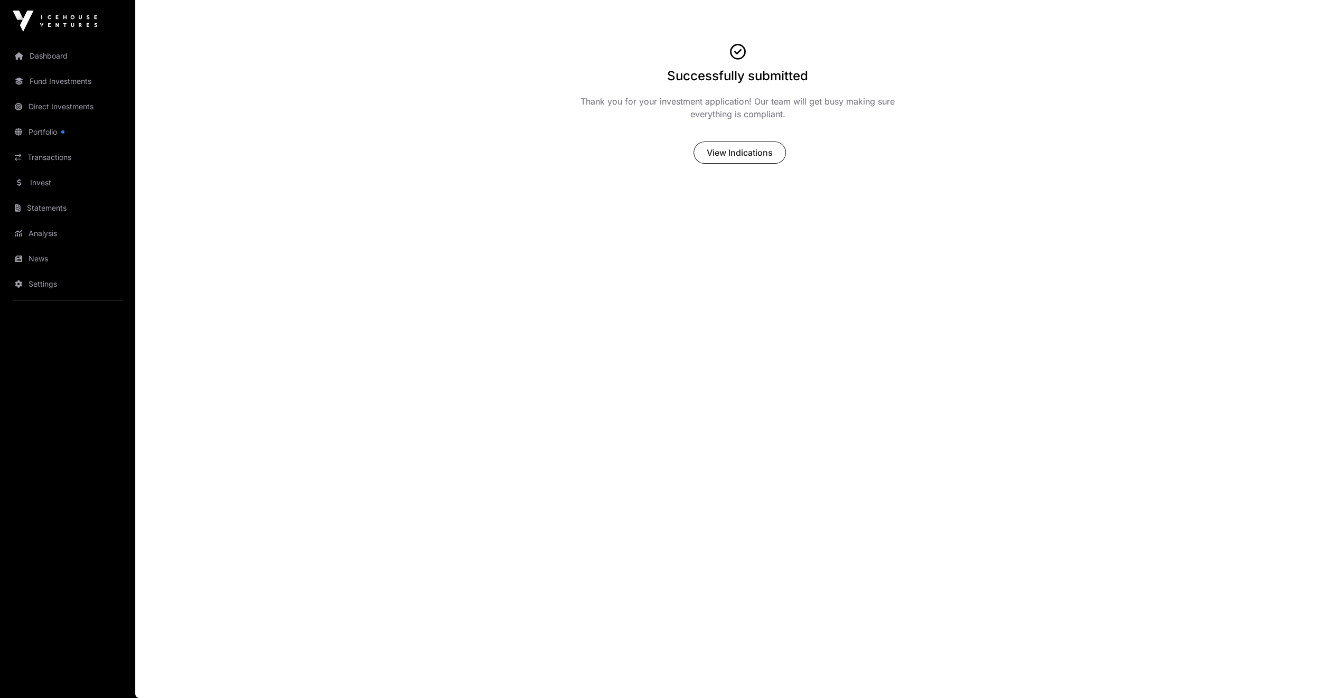
scroll to position [42, 0]
click at [748, 154] on span "View Indications" at bounding box center [740, 153] width 66 height 13
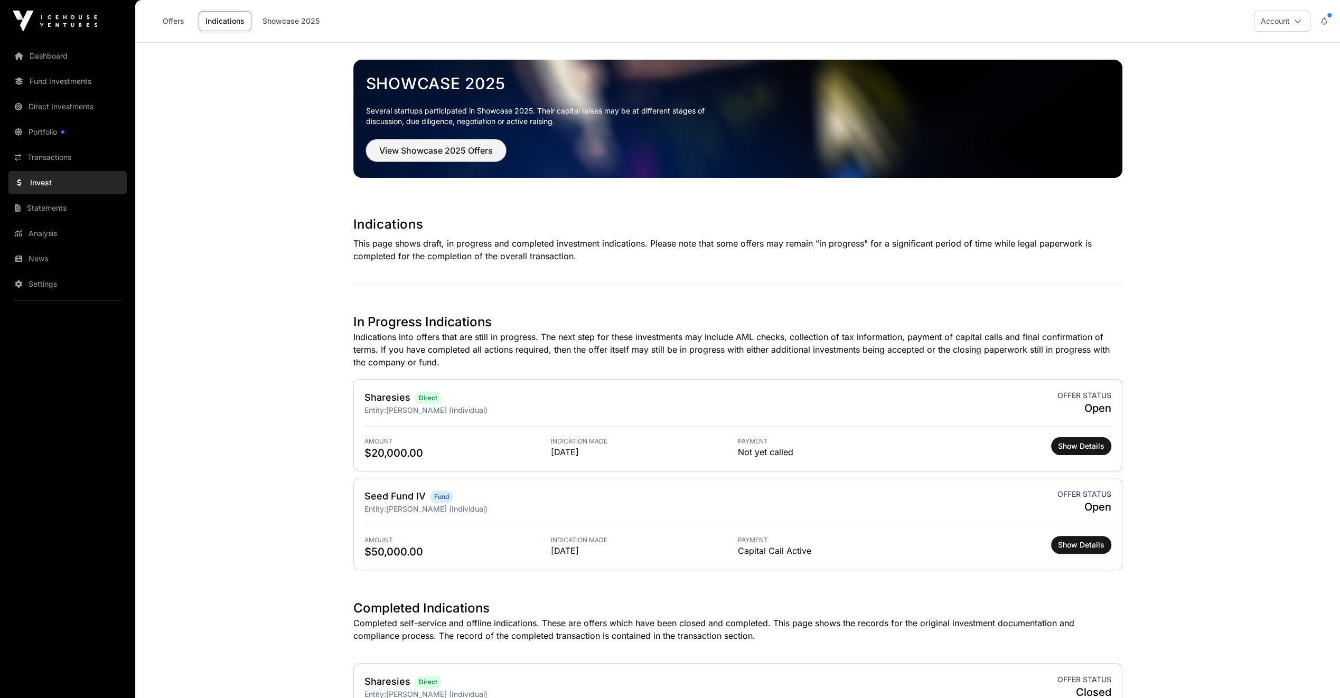
click at [426, 155] on span "View Showcase 2025 Offers" at bounding box center [436, 150] width 114 height 13
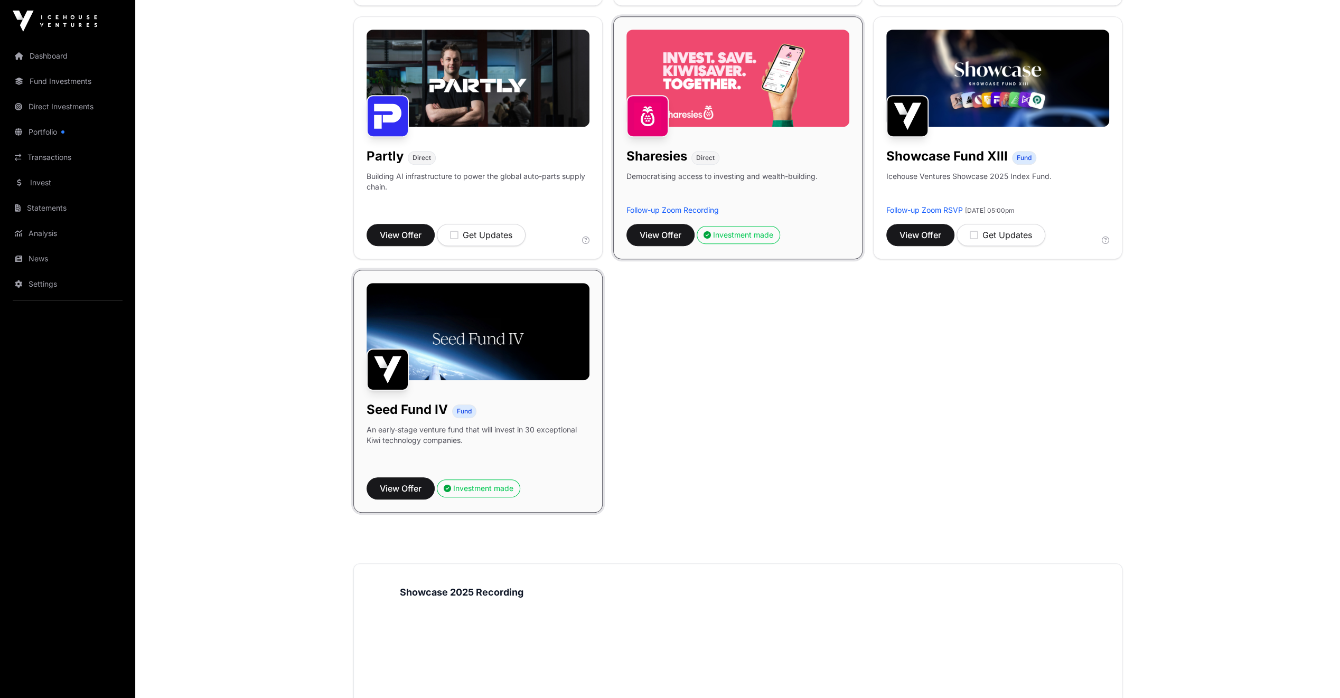
scroll to position [845, 0]
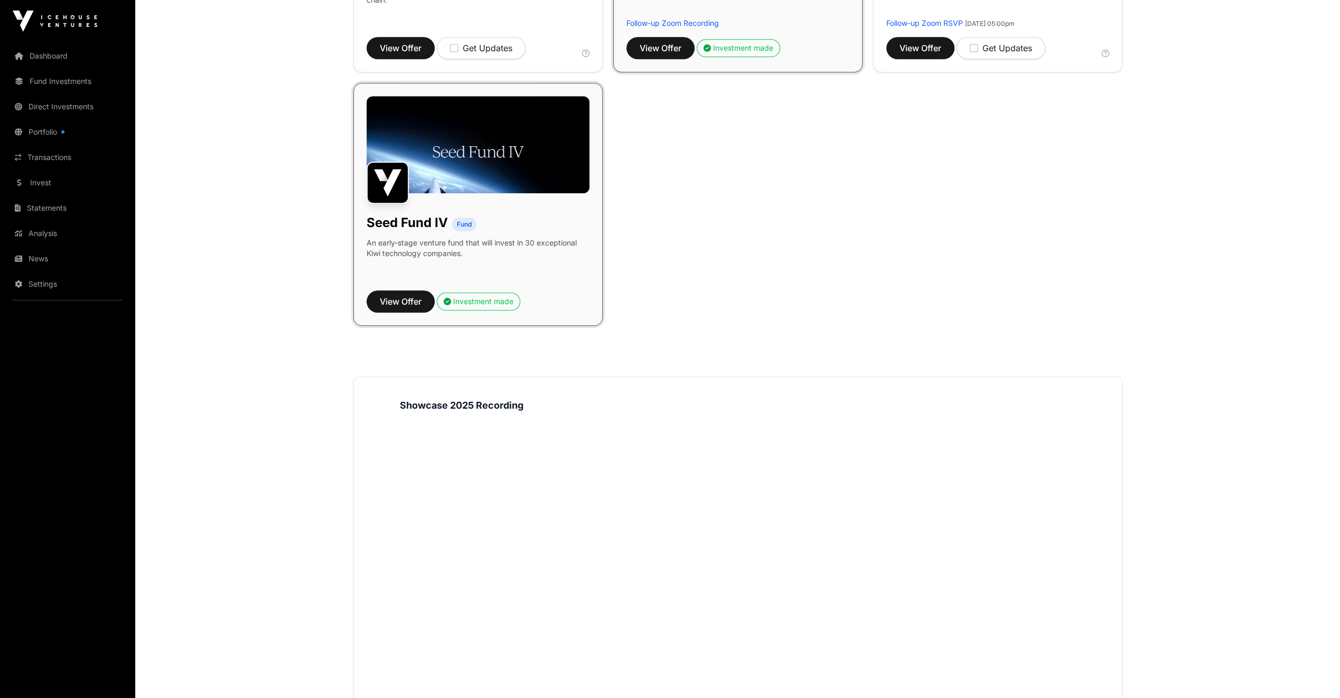
click at [49, 232] on link "Analysis" at bounding box center [67, 233] width 118 height 23
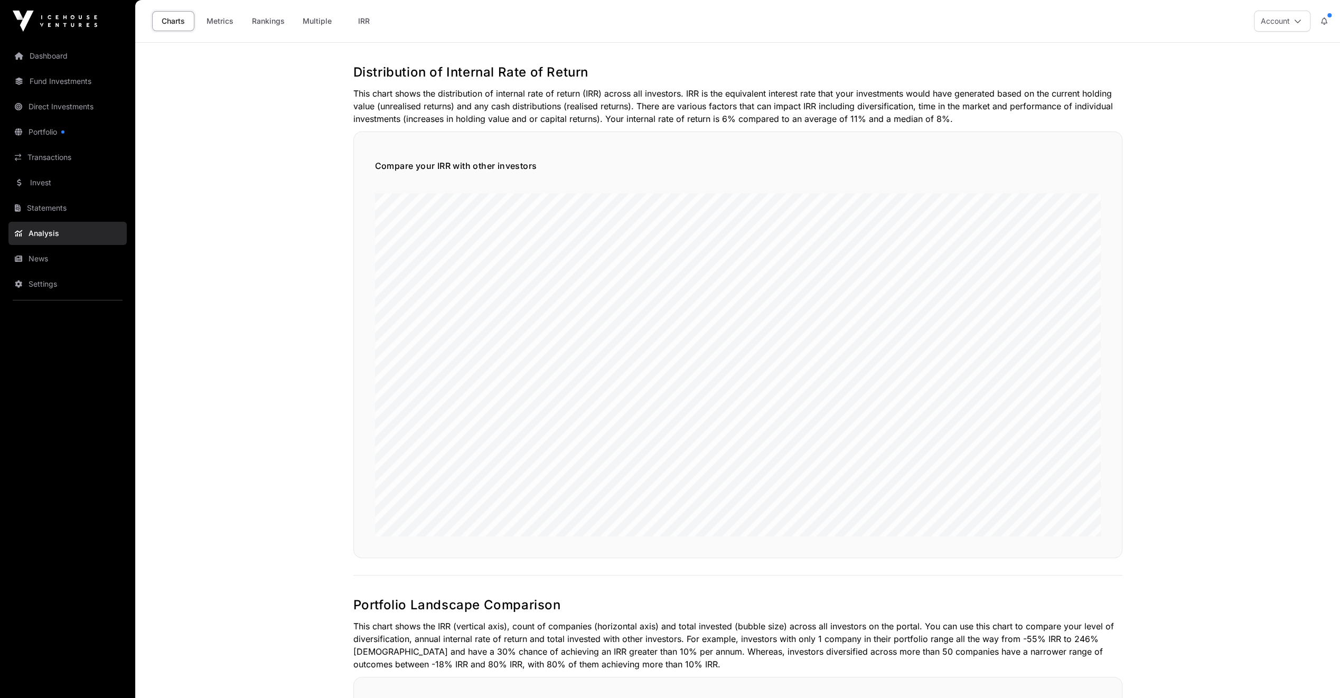
click at [43, 257] on link "News" at bounding box center [67, 258] width 118 height 23
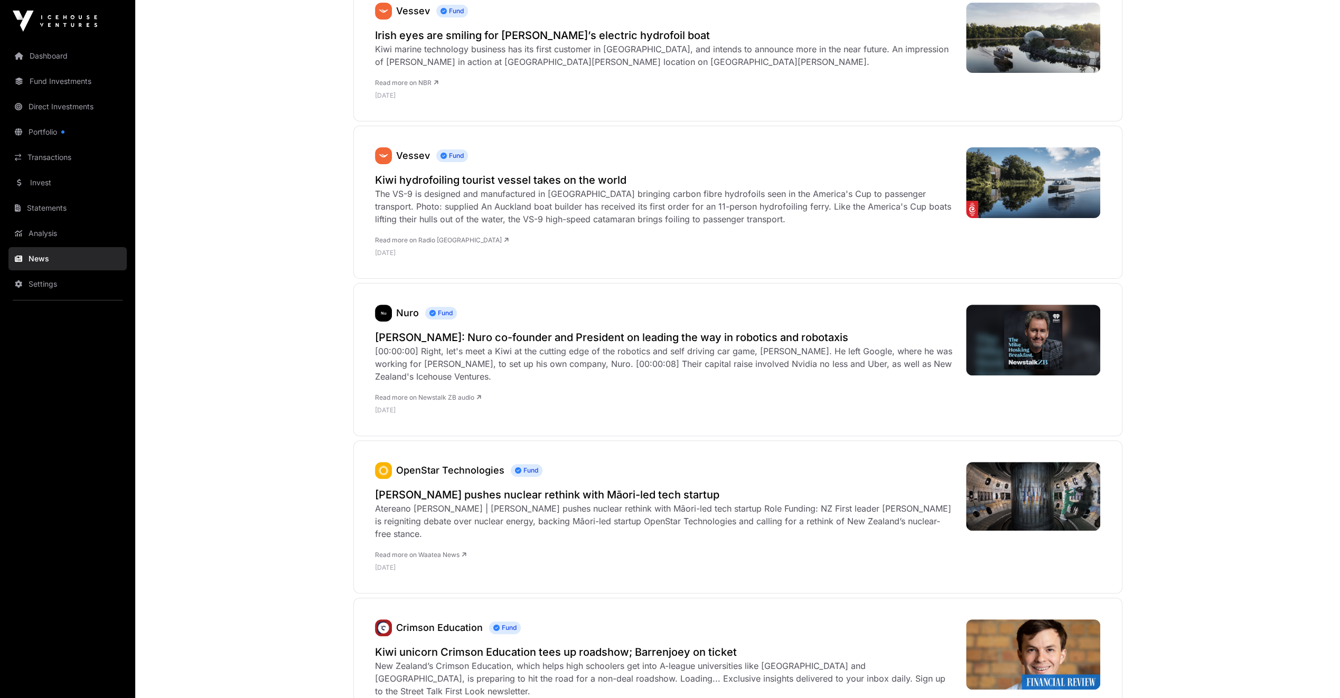
scroll to position [264, 0]
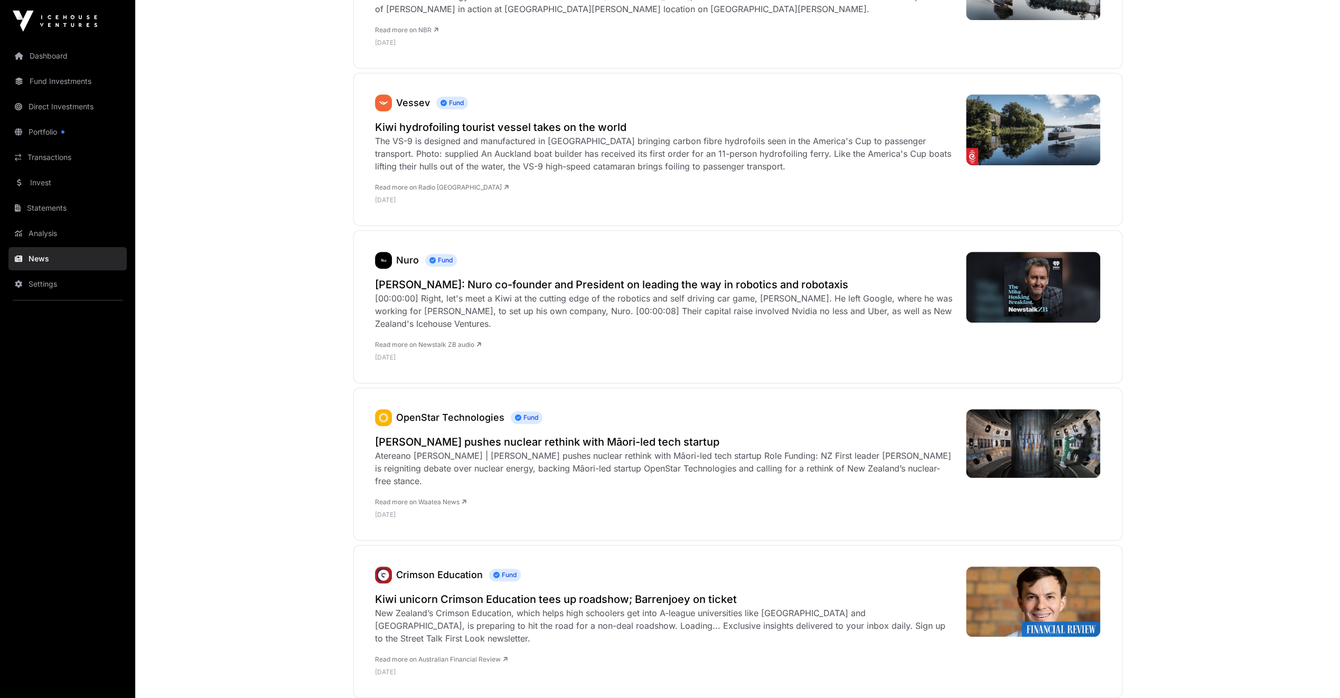
click at [50, 235] on link "Analysis" at bounding box center [67, 233] width 118 height 23
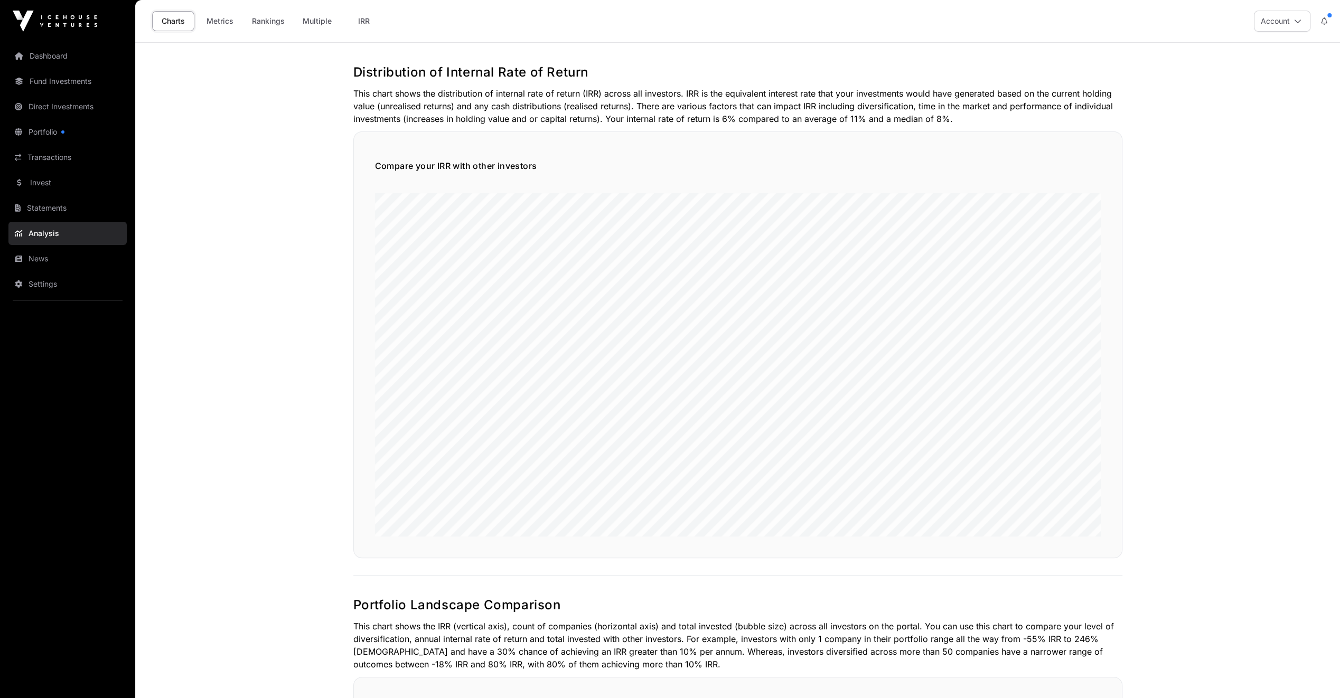
click at [41, 283] on link "Settings" at bounding box center [67, 284] width 118 height 23
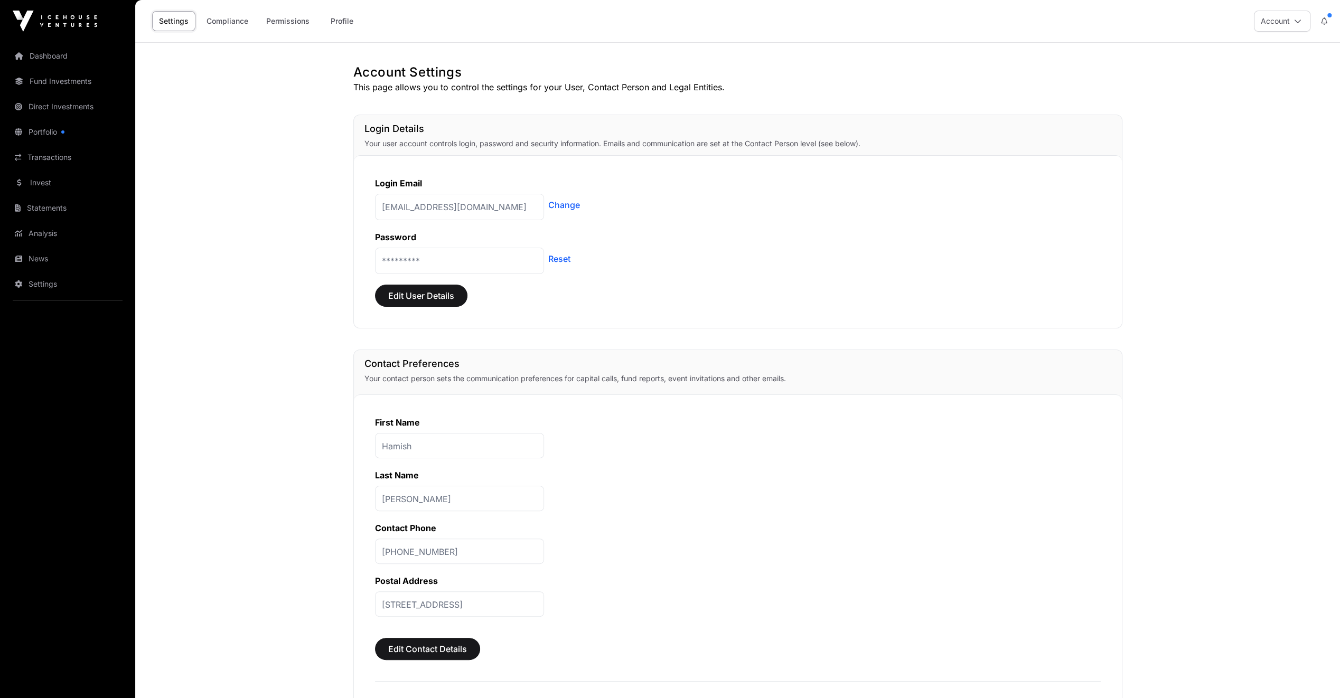
click at [748, 16] on span at bounding box center [1329, 15] width 4 height 4
drag, startPoint x: 1195, startPoint y: 76, endPoint x: 1198, endPoint y: 99, distance: 23.5
click at [748, 76] on div at bounding box center [1184, 80] width 95 height 20
click at [748, 114] on div "Re-Leased added to your portfolio" at bounding box center [1244, 112] width 147 height 11
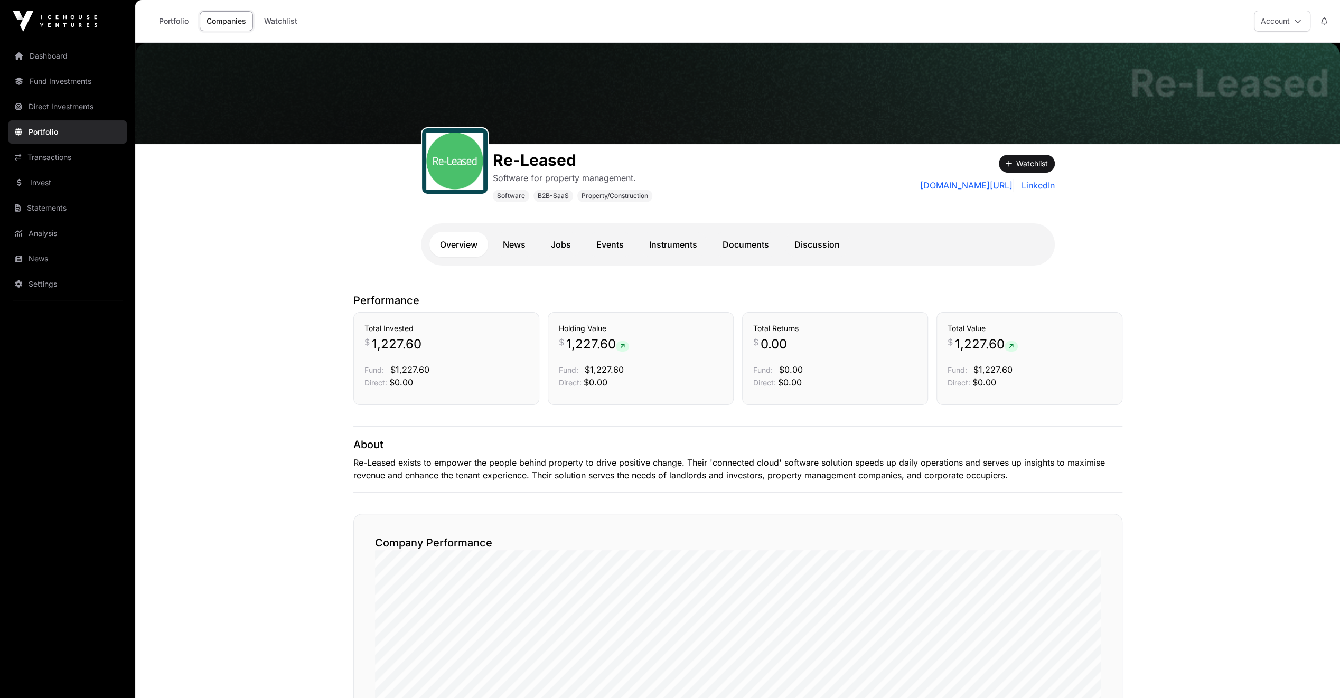
click at [172, 20] on link "Portfolio" at bounding box center [173, 21] width 43 height 20
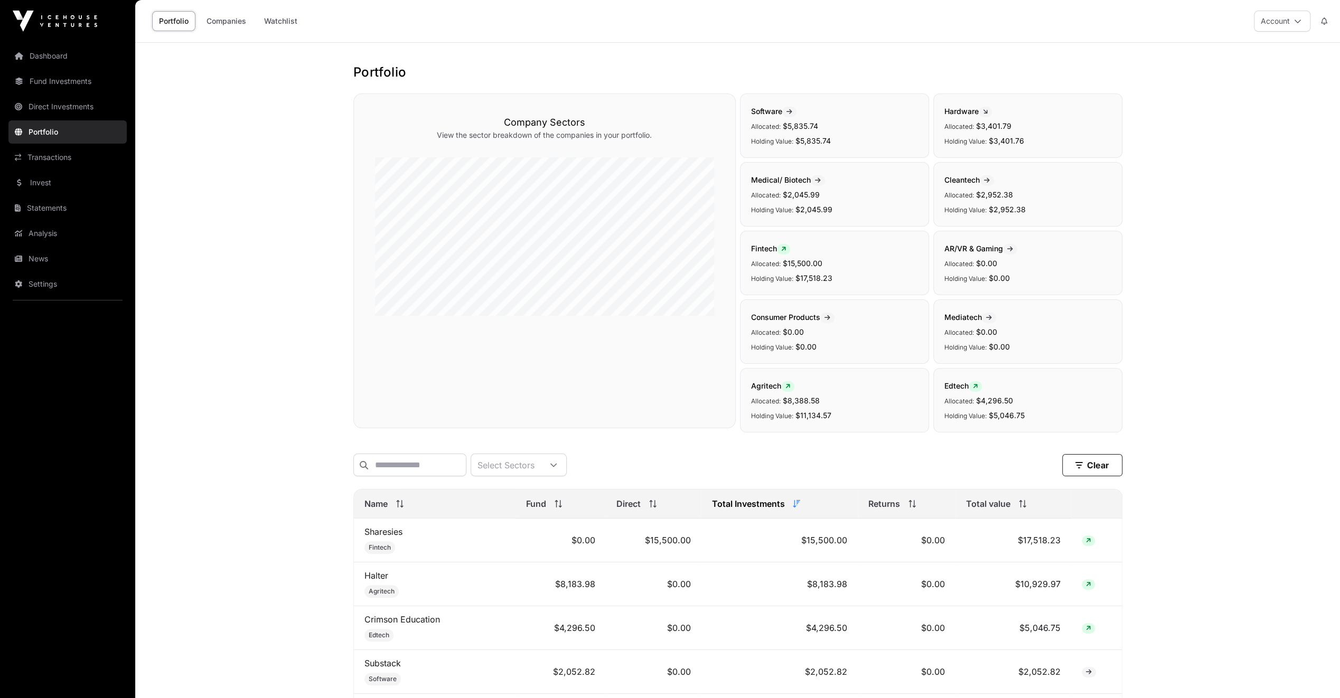
scroll to position [370, 0]
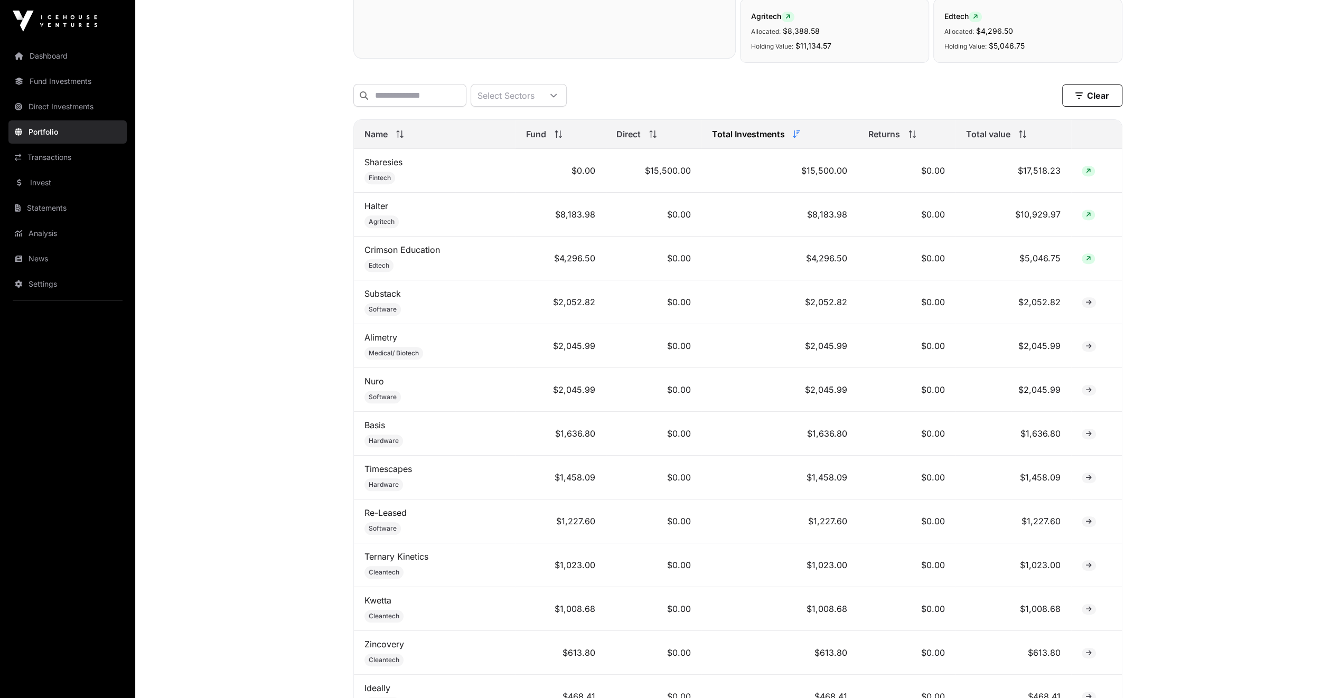
click at [392, 167] on link "Sharesies" at bounding box center [383, 162] width 38 height 11
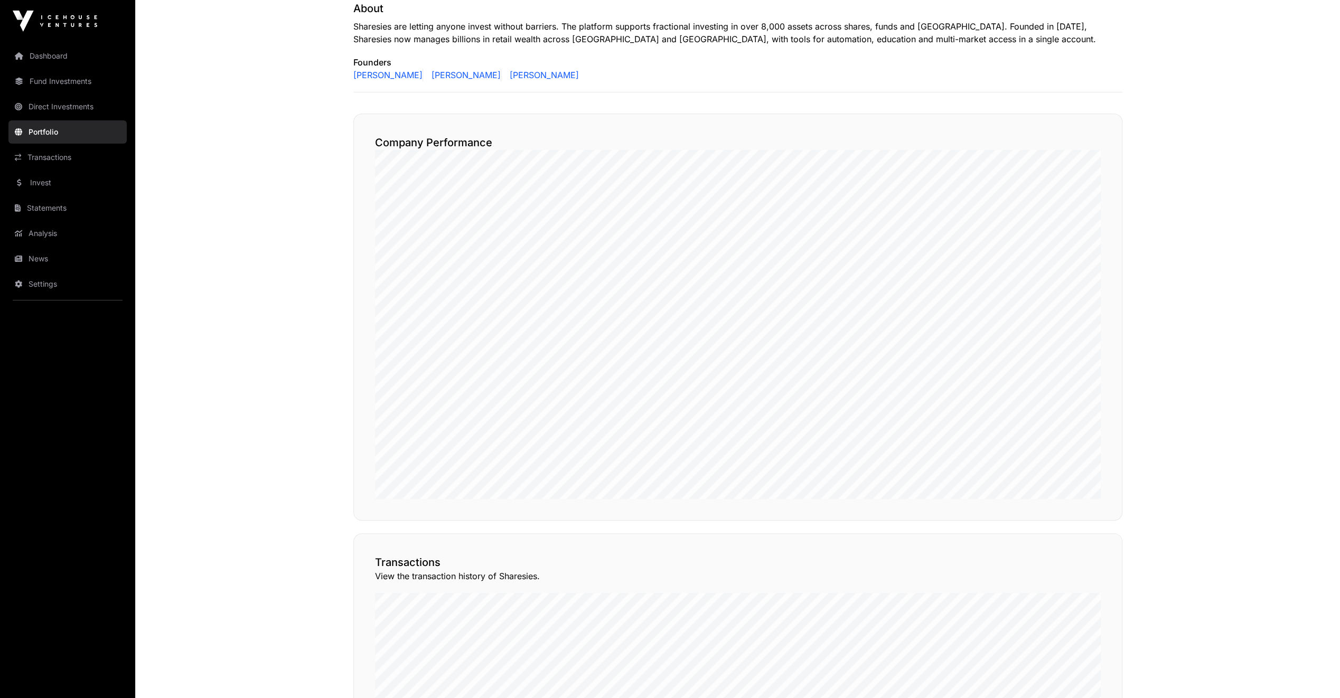
scroll to position [48, 0]
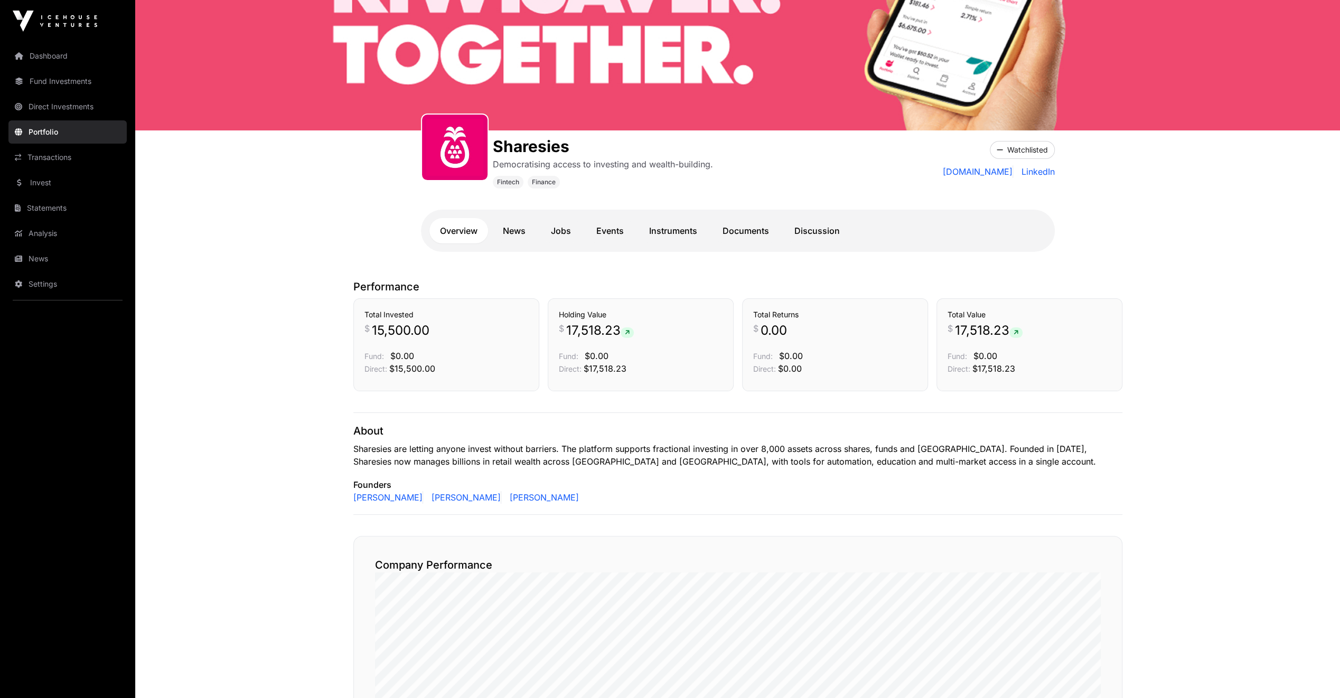
drag, startPoint x: 382, startPoint y: 315, endPoint x: 397, endPoint y: 314, distance: 14.8
click at [383, 315] on h3 "Total Invested" at bounding box center [446, 315] width 164 height 11
click at [607, 323] on span "17,518.23" at bounding box center [600, 330] width 68 height 17
click at [629, 334] on icon at bounding box center [627, 333] width 5 height 6
click at [620, 359] on p "Fund: $0.00" at bounding box center [641, 356] width 164 height 13
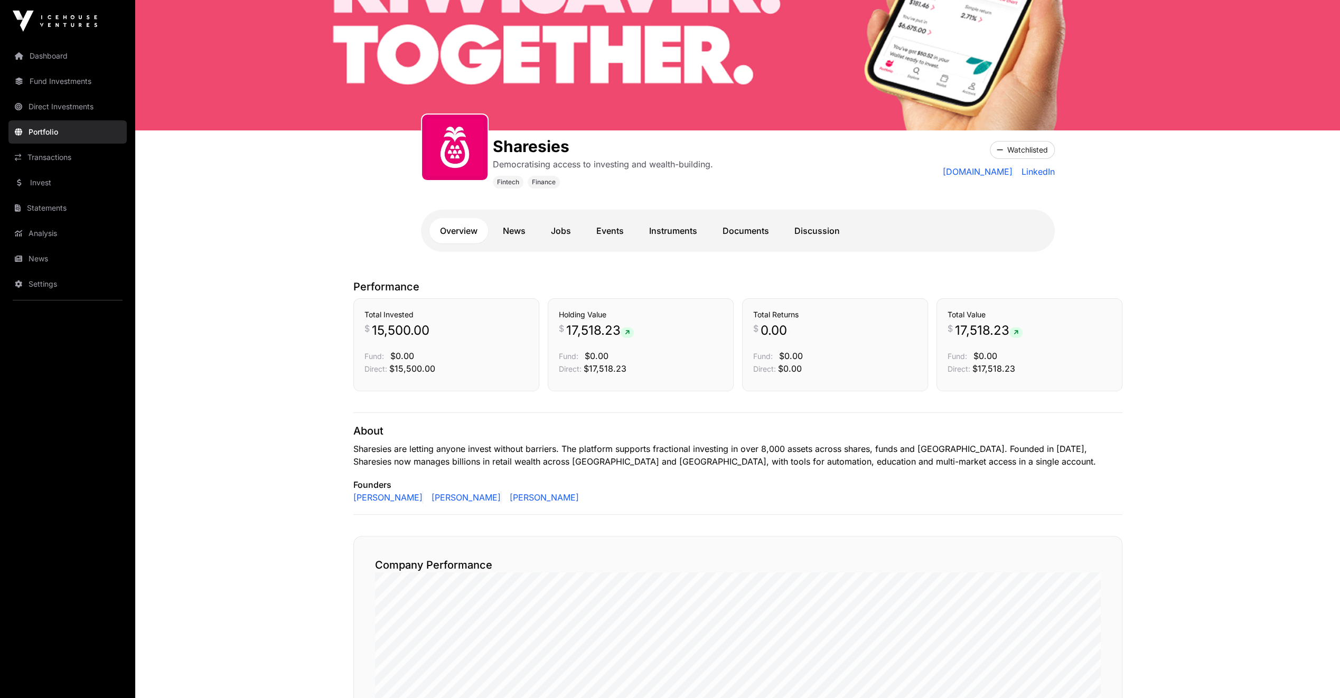
click at [44, 156] on link "Transactions" at bounding box center [67, 157] width 118 height 23
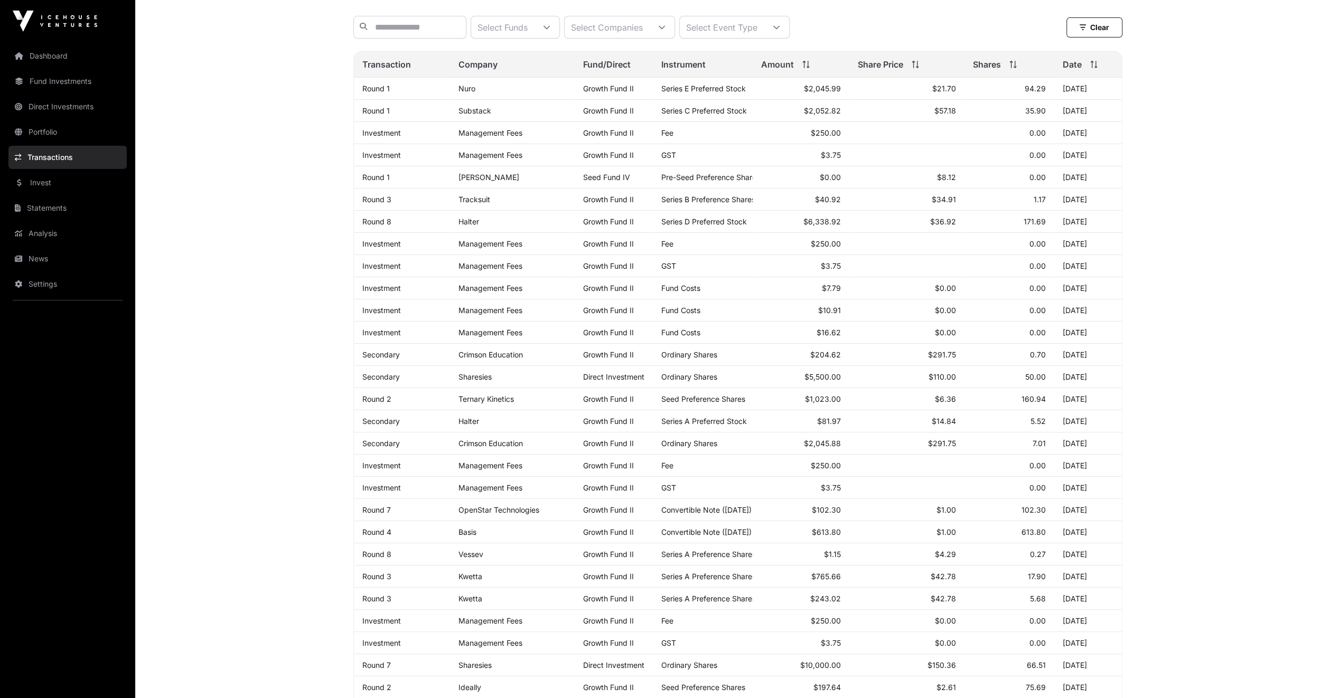
scroll to position [264, 0]
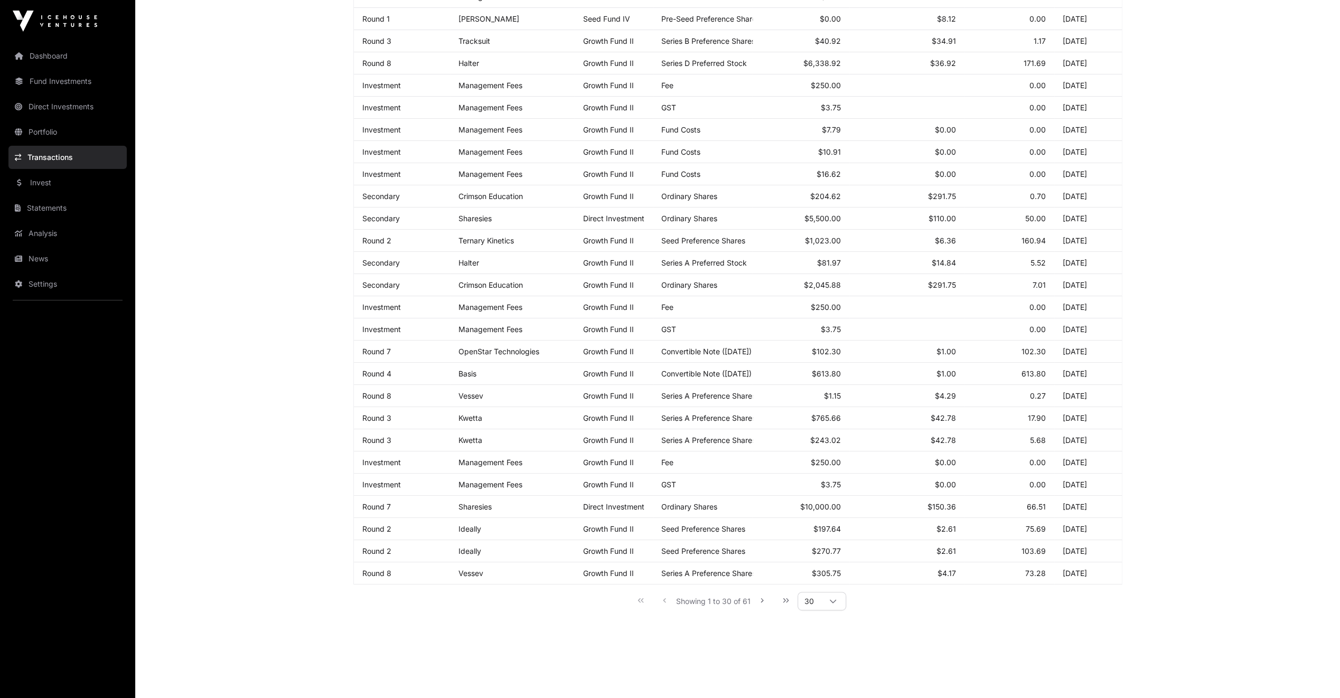
click at [748, 451] on div at bounding box center [832, 601] width 25 height 17
click at [748, 451] on li "200" at bounding box center [821, 559] width 43 height 17
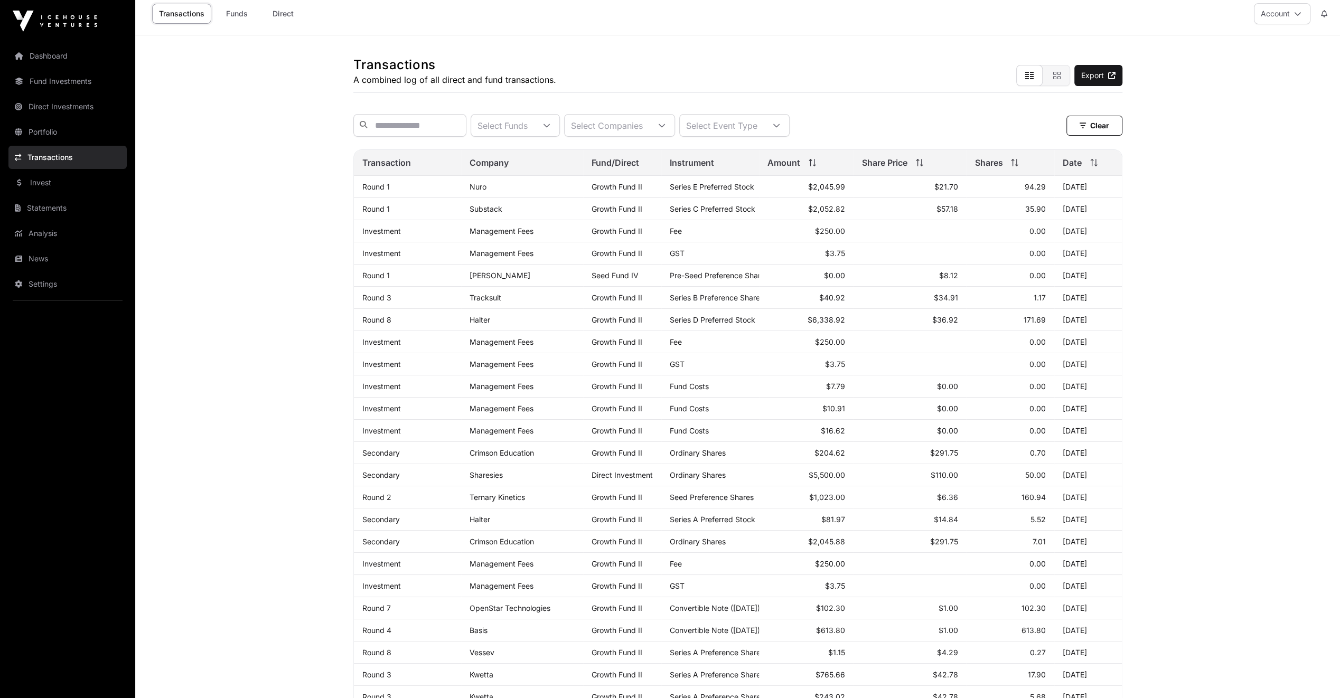
scroll to position [0, 0]
